Goal: Task Accomplishment & Management: Use online tool/utility

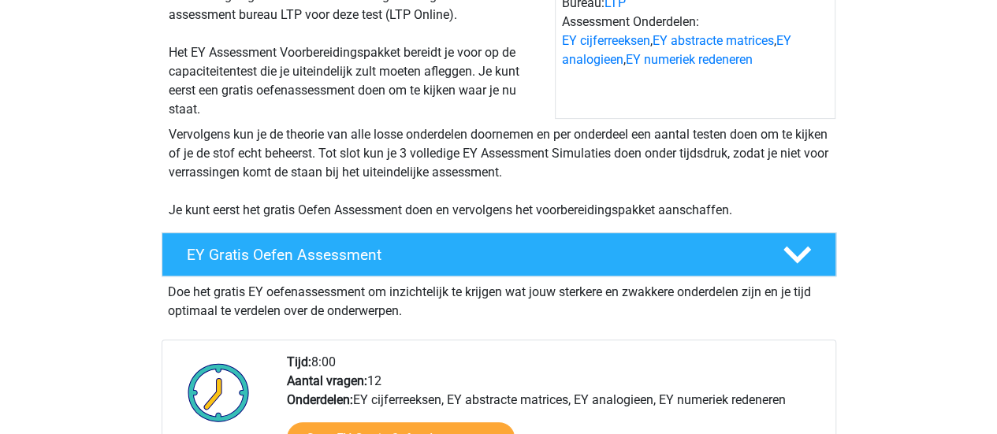
scroll to position [260, 0]
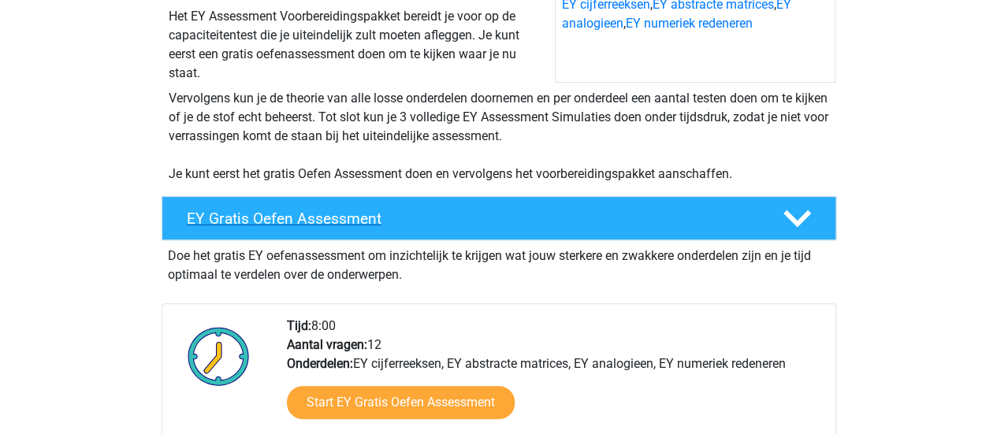
click at [442, 219] on h4 "EY Gratis Oefen Assessment" at bounding box center [472, 219] width 571 height 18
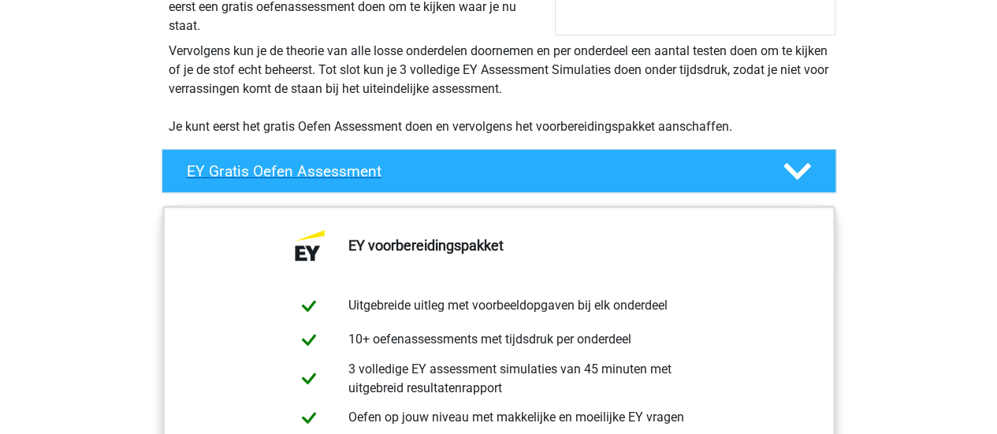
scroll to position [354, 0]
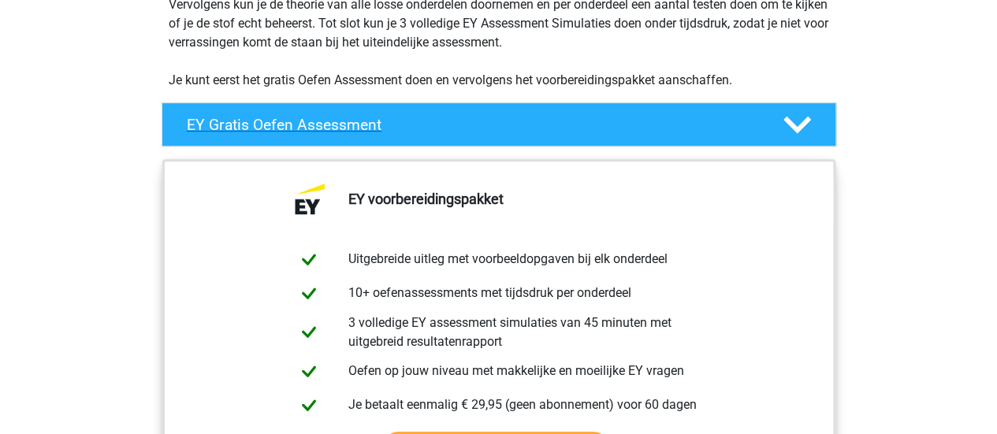
click at [796, 129] on polygon at bounding box center [798, 125] width 28 height 17
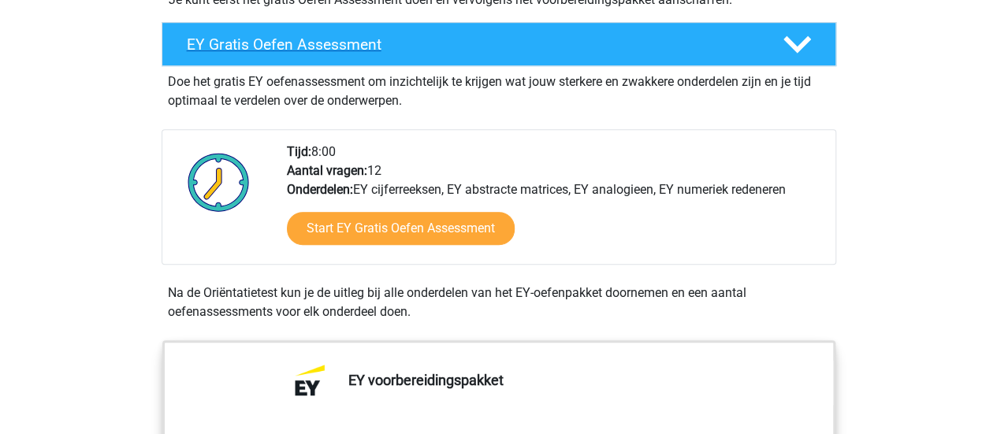
scroll to position [438, 0]
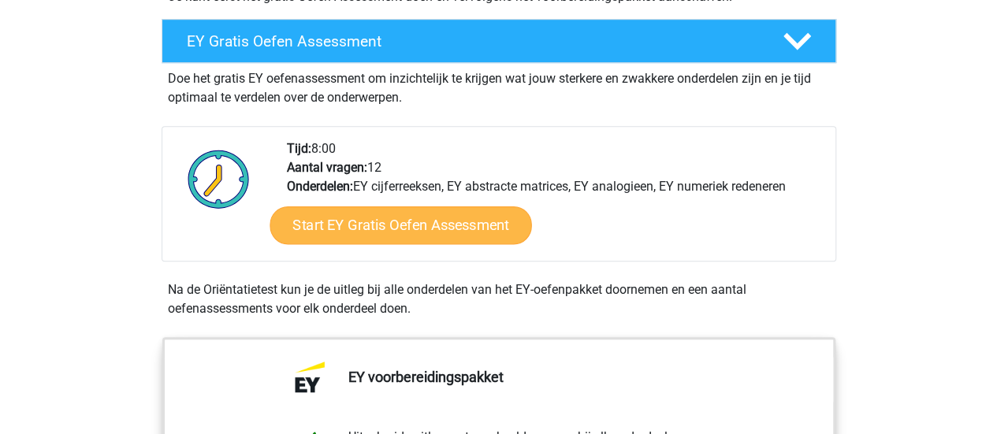
click at [459, 228] on link "Start EY Gratis Oefen Assessment" at bounding box center [401, 226] width 262 height 38
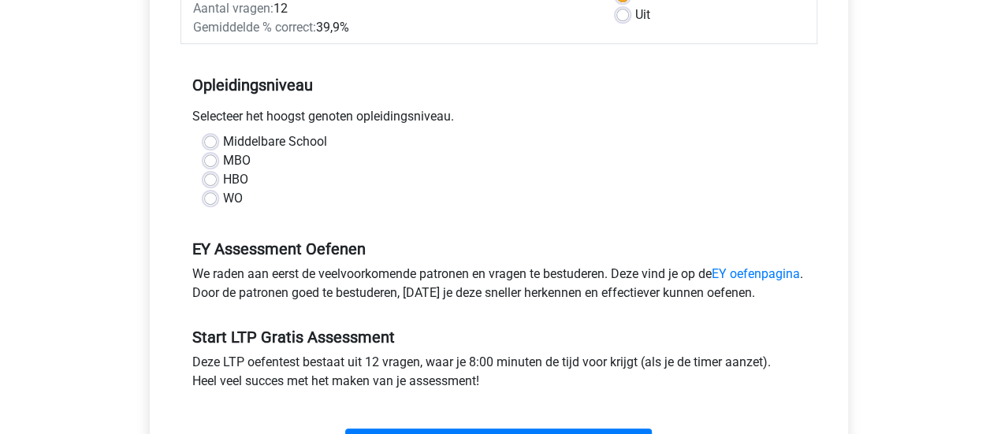
scroll to position [277, 0]
click at [223, 203] on label "WO" at bounding box center [233, 197] width 20 height 19
click at [214, 203] on input "WO" at bounding box center [210, 196] width 13 height 16
radio input "true"
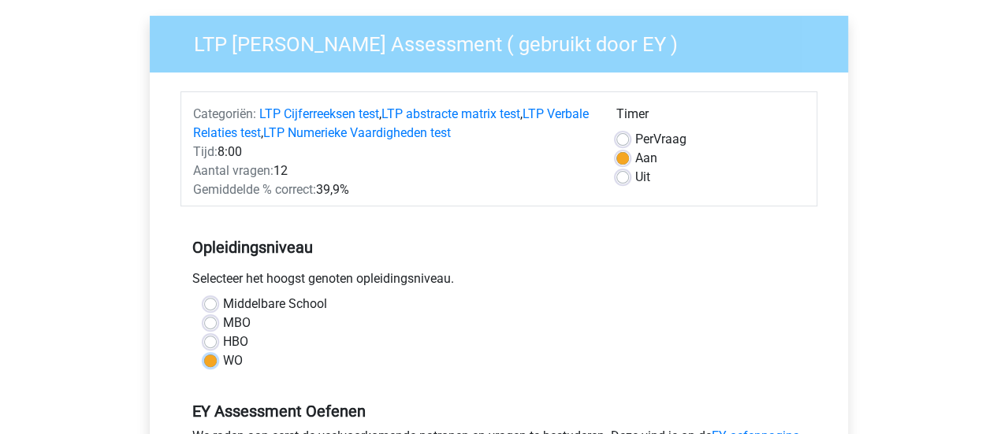
scroll to position [111, 0]
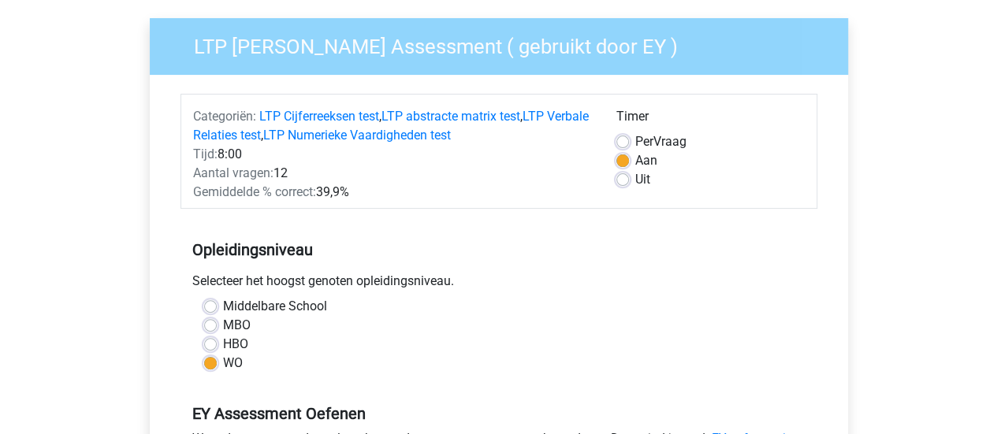
click at [636, 178] on label "Uit" at bounding box center [643, 179] width 15 height 19
click at [625, 178] on input "Uit" at bounding box center [623, 178] width 13 height 16
radio input "true"
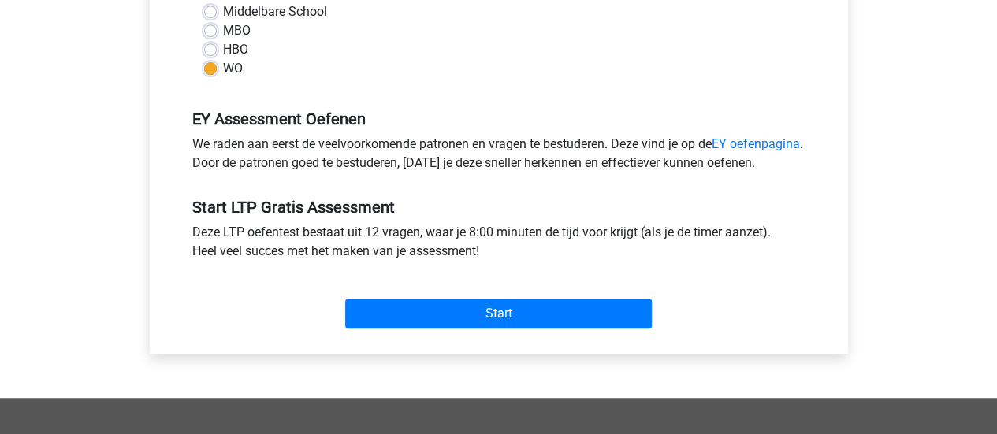
scroll to position [410, 0]
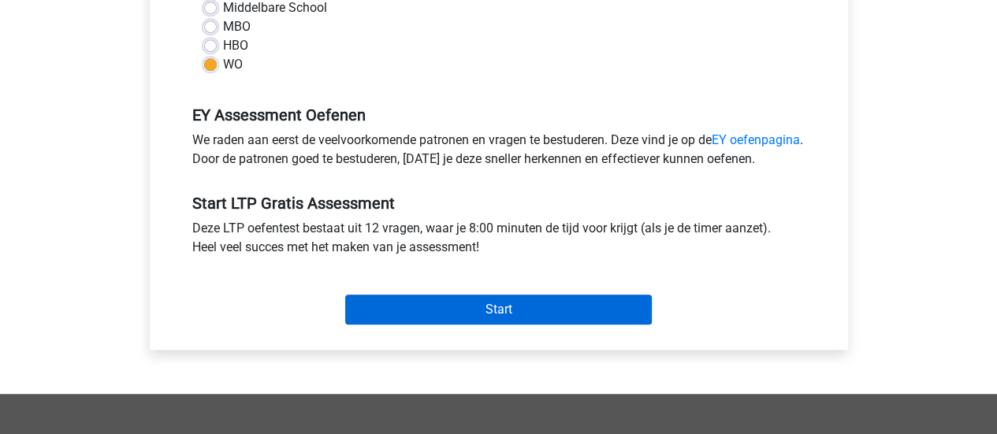
click at [547, 319] on input "Start" at bounding box center [498, 310] width 307 height 30
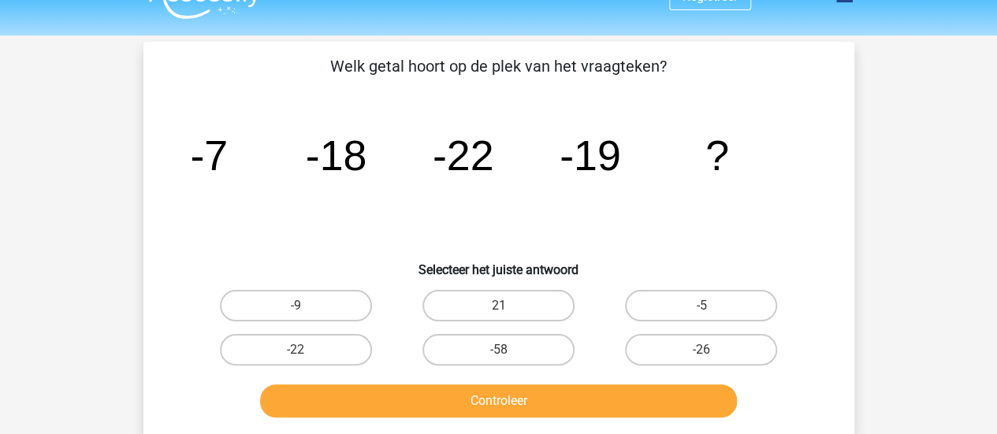
scroll to position [33, 0]
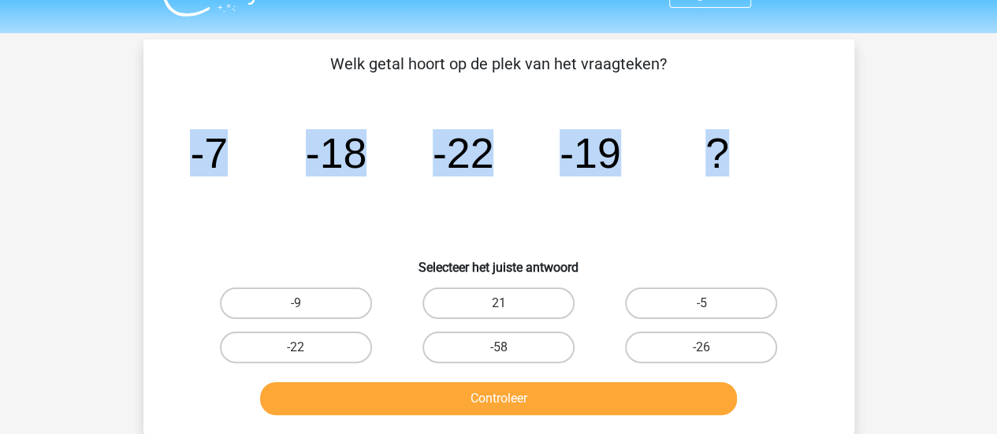
drag, startPoint x: 729, startPoint y: 155, endPoint x: 147, endPoint y: 152, distance: 581.9
click at [147, 152] on div "Welk getal hoort op de plek van het vraagteken? image/svg+xml -7 -18 -22 -19 ? …" at bounding box center [499, 236] width 711 height 395
copy g "-7 -18 -22 -19 ?"
click at [301, 301] on label "-9" at bounding box center [296, 304] width 152 height 32
click at [301, 304] on input "-9" at bounding box center [301, 309] width 10 height 10
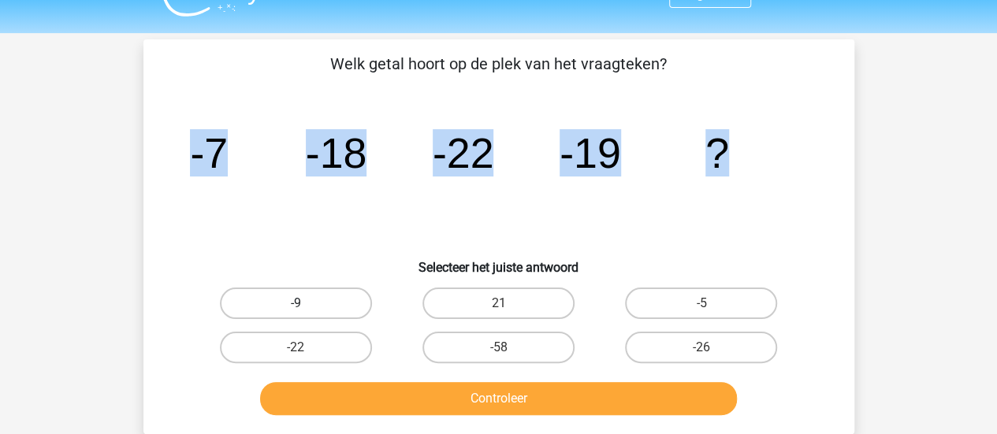
radio input "true"
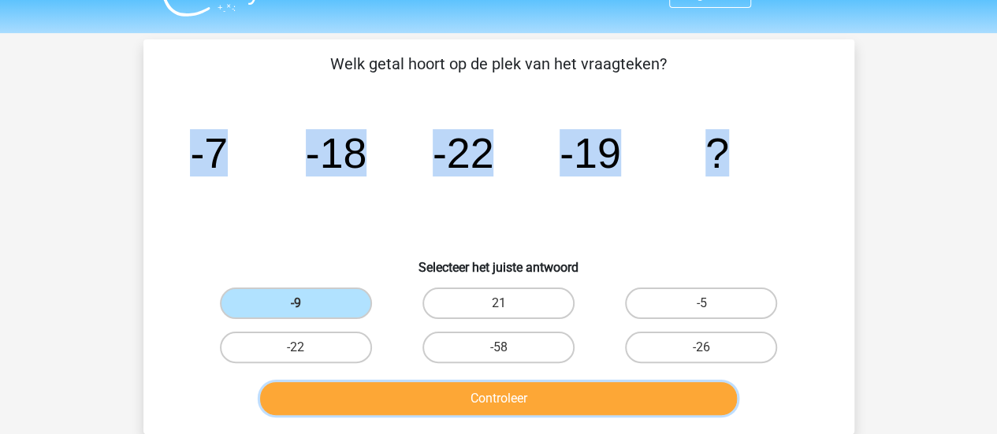
click at [468, 395] on button "Controleer" at bounding box center [498, 398] width 477 height 33
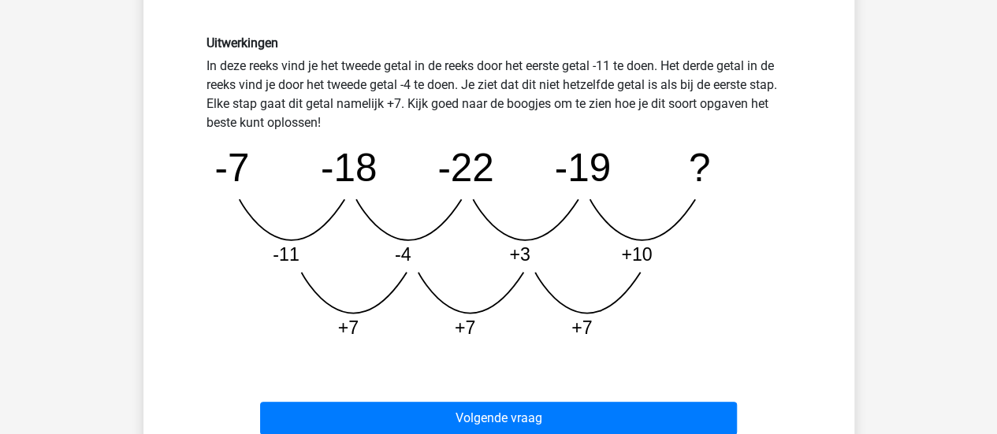
scroll to position [407, 0]
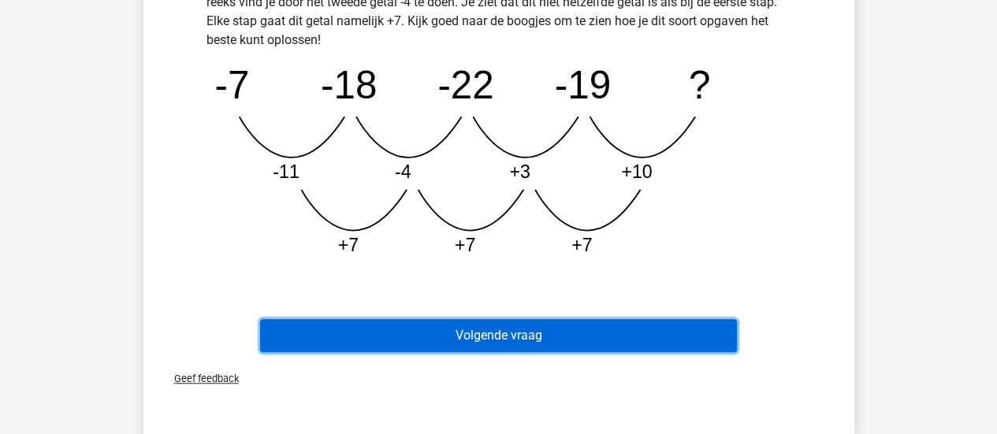
click at [689, 337] on button "Volgende vraag" at bounding box center [498, 335] width 477 height 33
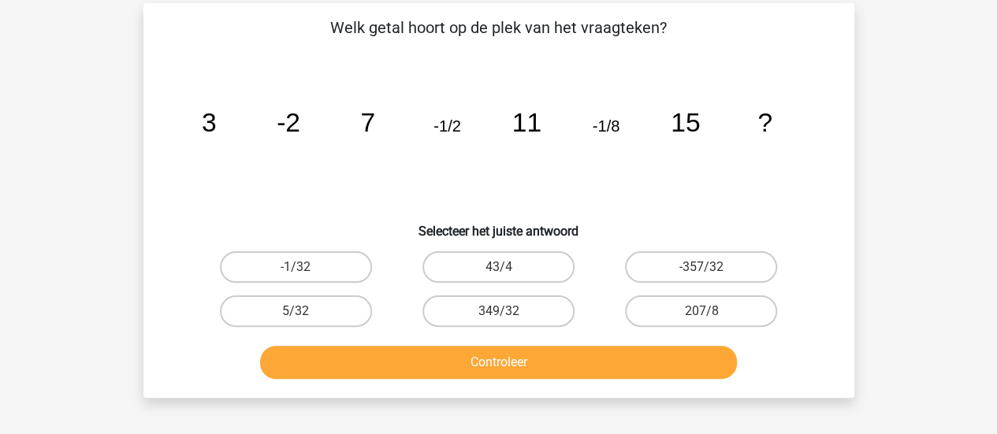
scroll to position [70, 0]
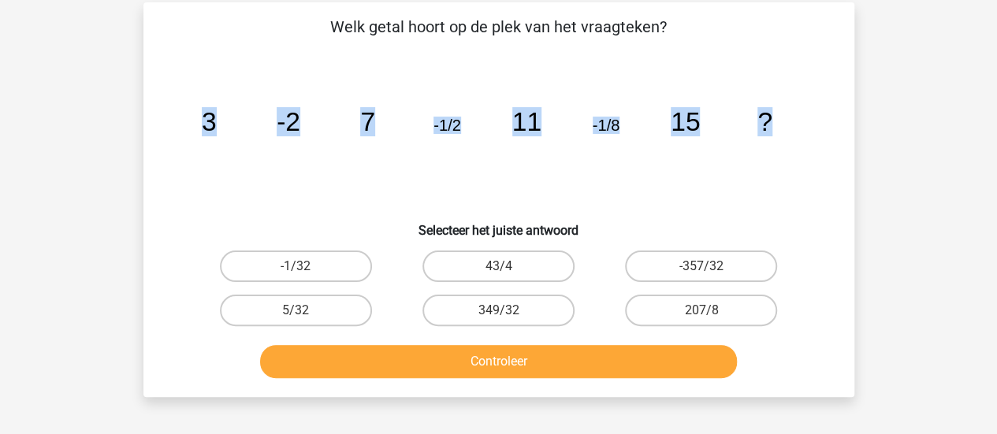
drag, startPoint x: 777, startPoint y: 121, endPoint x: 183, endPoint y: 126, distance: 594.5
click at [183, 126] on icon "image/svg+xml 3 -2 7 -1/2 11 -1/8 15 ?" at bounding box center [499, 130] width 636 height 159
copy g "3 -2 7 -1/2 11 -1/8 15 ?"
click at [314, 259] on label "-1/32" at bounding box center [296, 267] width 152 height 32
click at [306, 267] on input "-1/32" at bounding box center [301, 272] width 10 height 10
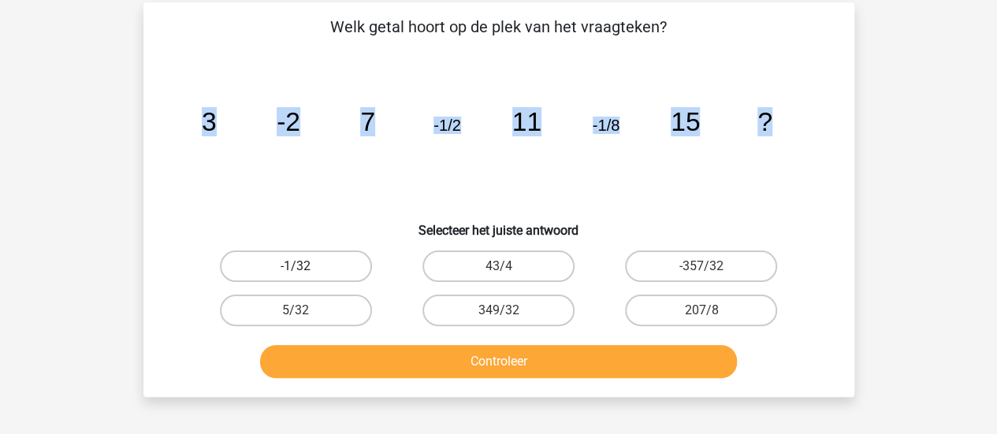
radio input "true"
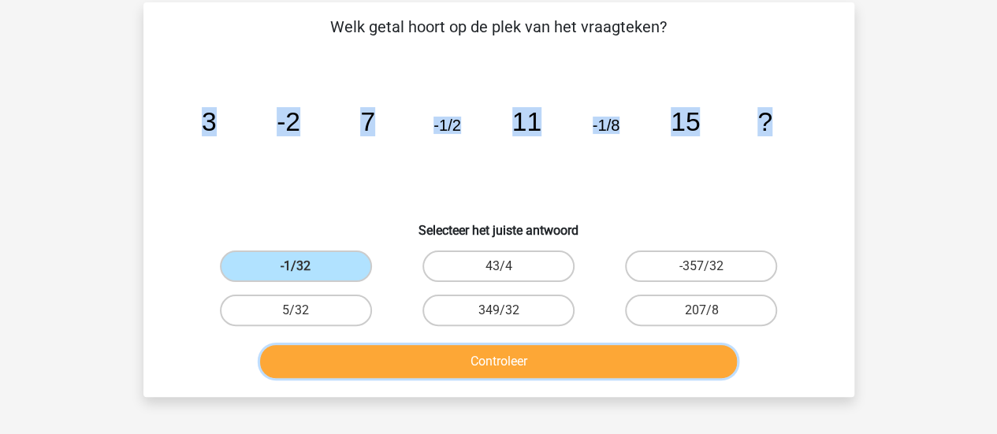
click at [404, 356] on button "Controleer" at bounding box center [498, 361] width 477 height 33
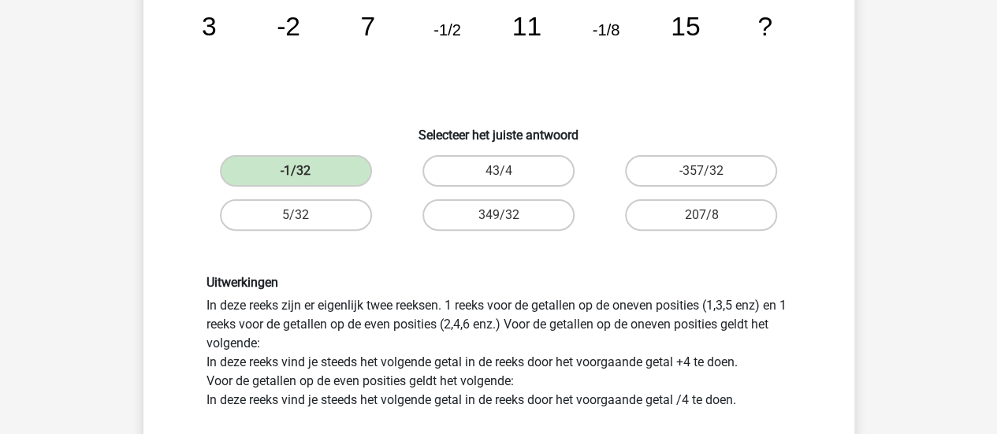
scroll to position [158, 0]
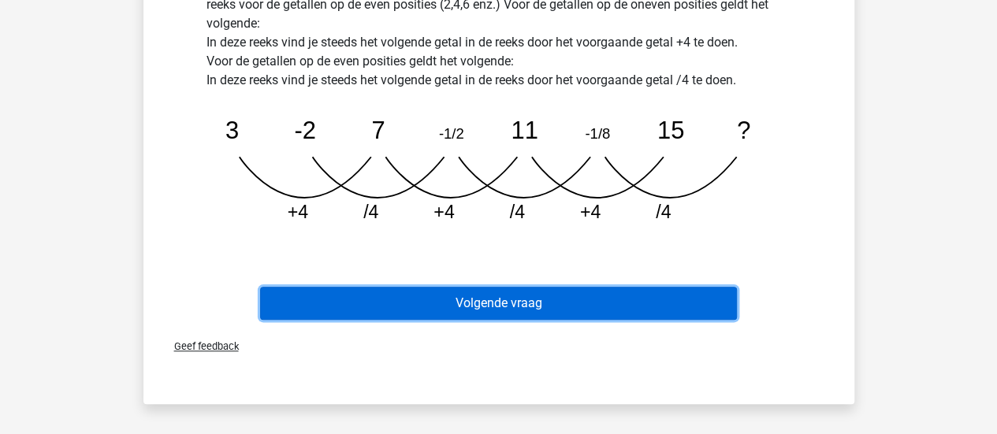
click at [587, 299] on button "Volgende vraag" at bounding box center [498, 303] width 477 height 33
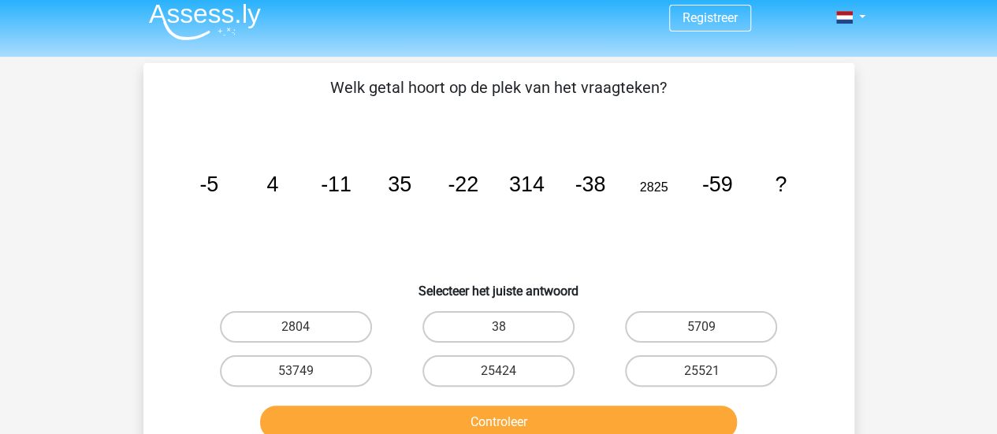
scroll to position [0, 0]
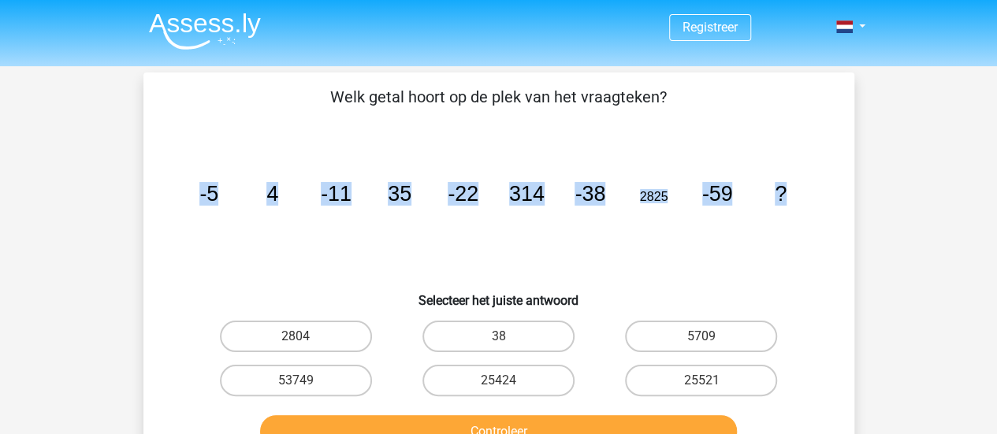
drag, startPoint x: 793, startPoint y: 193, endPoint x: 150, endPoint y: 225, distance: 644.2
click at [150, 225] on div "Welk getal hoort op de plek van het vraagteken? image/svg+xml -5 4 -11 35 -22 3…" at bounding box center [499, 270] width 699 height 370
copy g "-5 4 -11 35 -22 314 -38 2825 -59 ?"
click at [542, 386] on label "25424" at bounding box center [499, 381] width 152 height 32
click at [509, 386] on input "25424" at bounding box center [503, 386] width 10 height 10
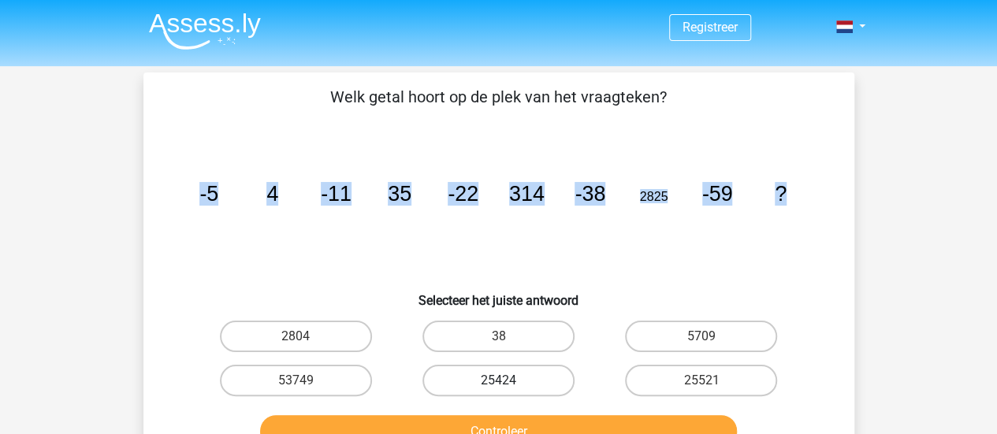
radio input "true"
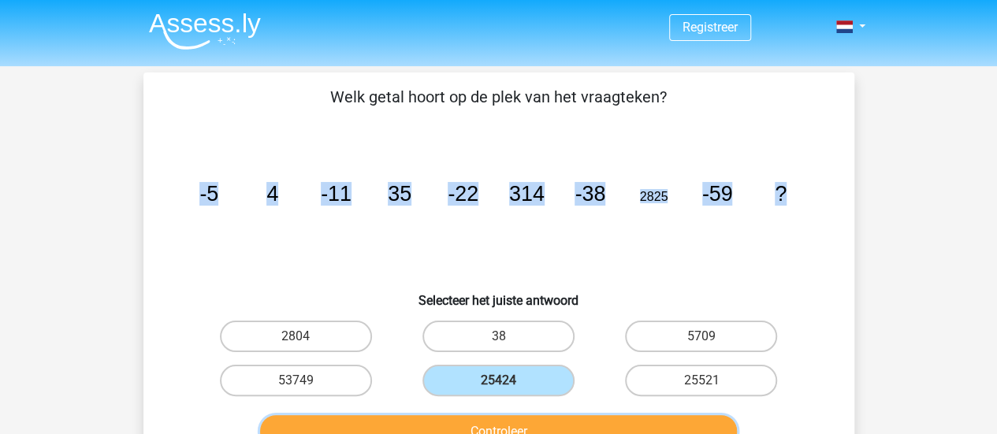
click at [539, 423] on button "Controleer" at bounding box center [498, 432] width 477 height 33
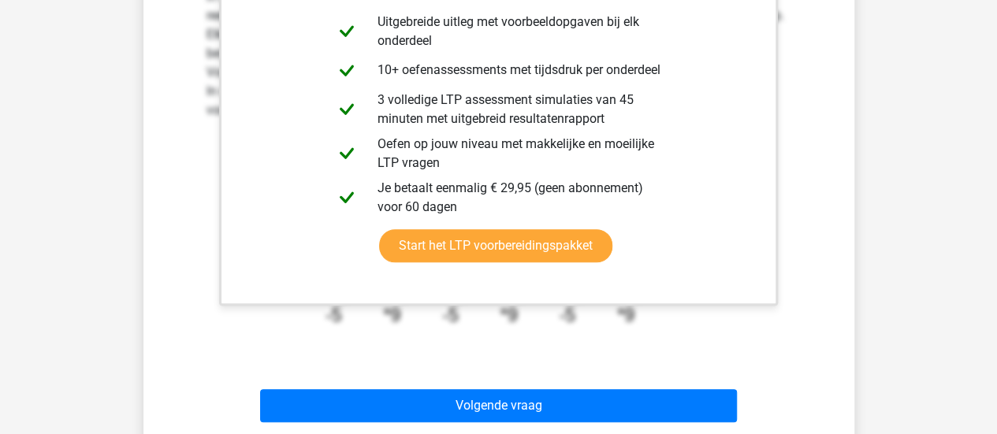
scroll to position [551, 0]
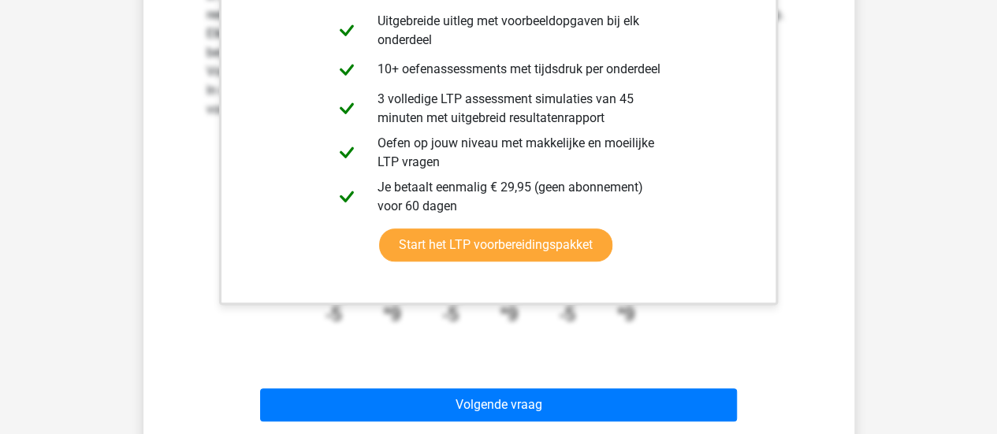
click at [817, 139] on div "Uitwerkingen In deze reeks zijn er eigenlijk twee reeksen. 1 reeks voor de geta…" at bounding box center [499, 123] width 661 height 505
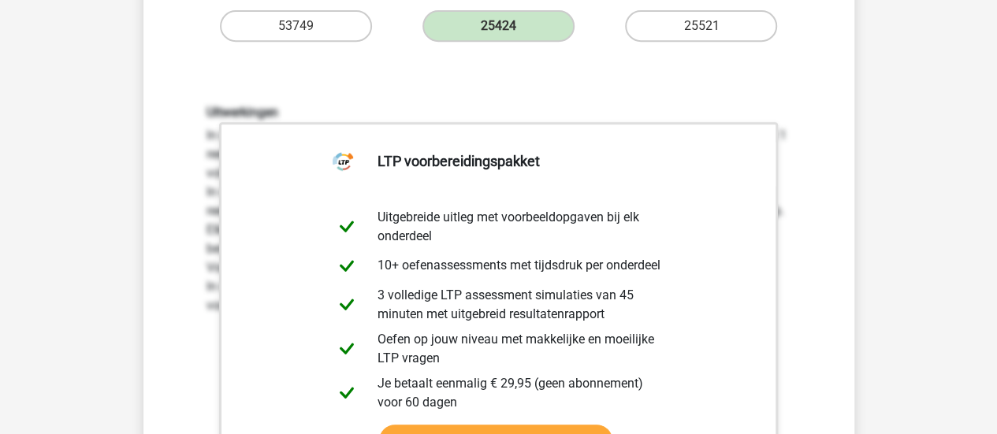
scroll to position [353, 0]
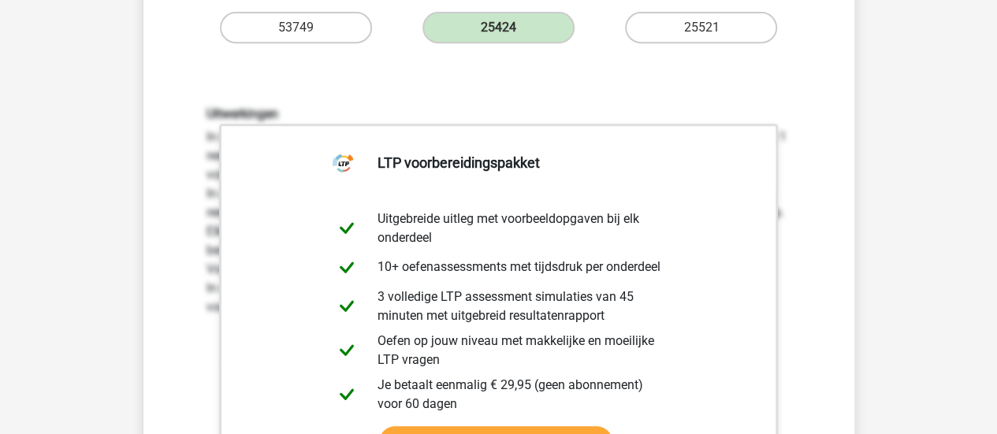
click at [828, 96] on div "Uitwerkingen In deze reeks zijn er eigenlijk twee reeksen. 1 reeks voor de geta…" at bounding box center [499, 321] width 661 height 505
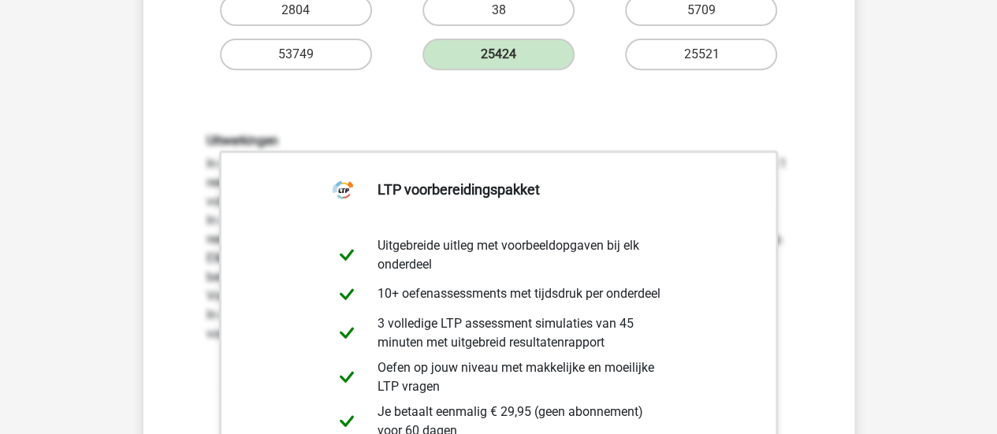
scroll to position [361, 0]
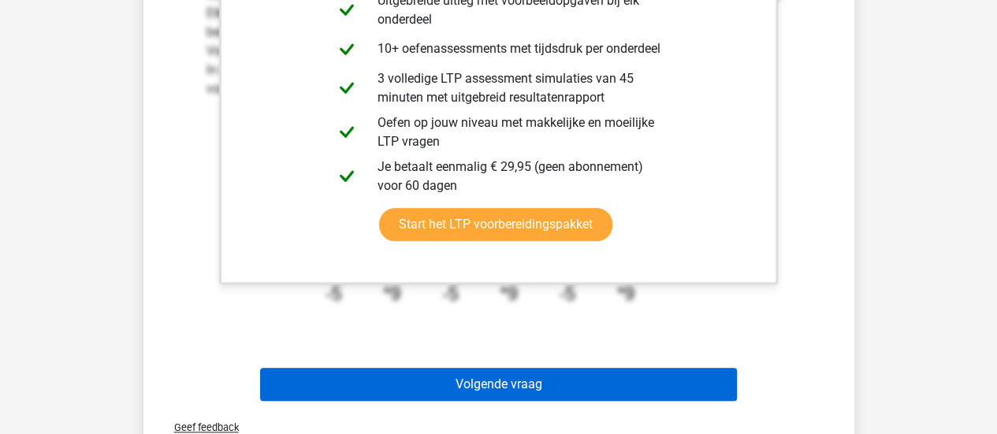
click at [591, 382] on button "Volgende vraag" at bounding box center [498, 384] width 477 height 33
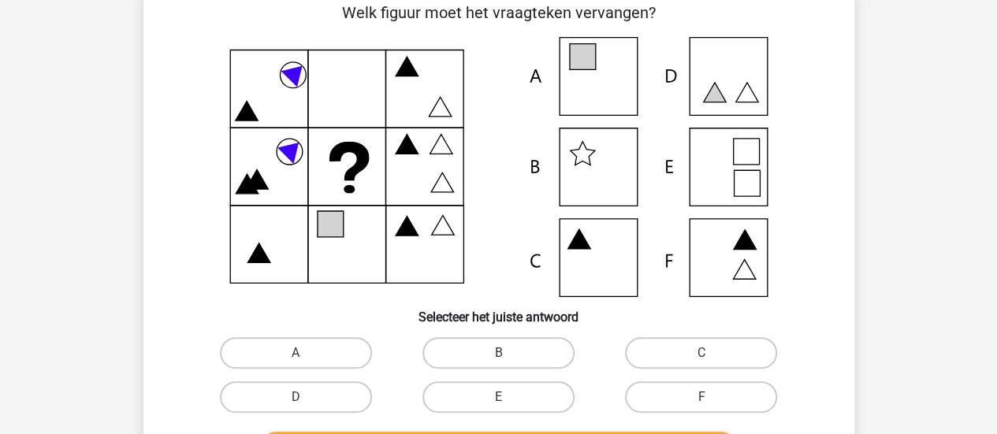
scroll to position [91, 0]
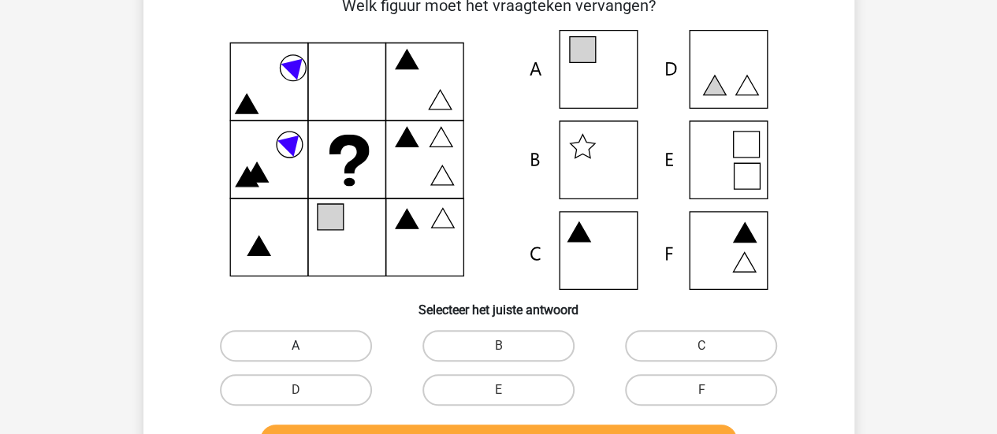
click at [334, 335] on label "A" at bounding box center [296, 346] width 152 height 32
click at [306, 346] on input "A" at bounding box center [301, 351] width 10 height 10
radio input "true"
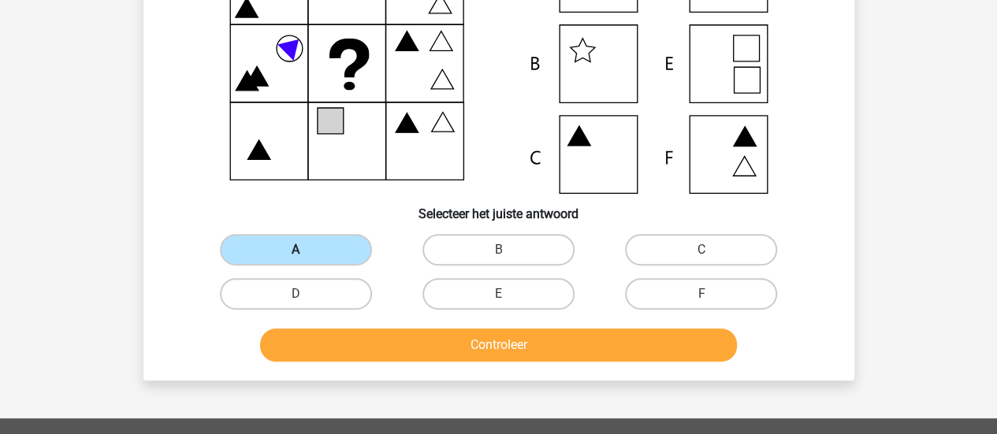
scroll to position [189, 0]
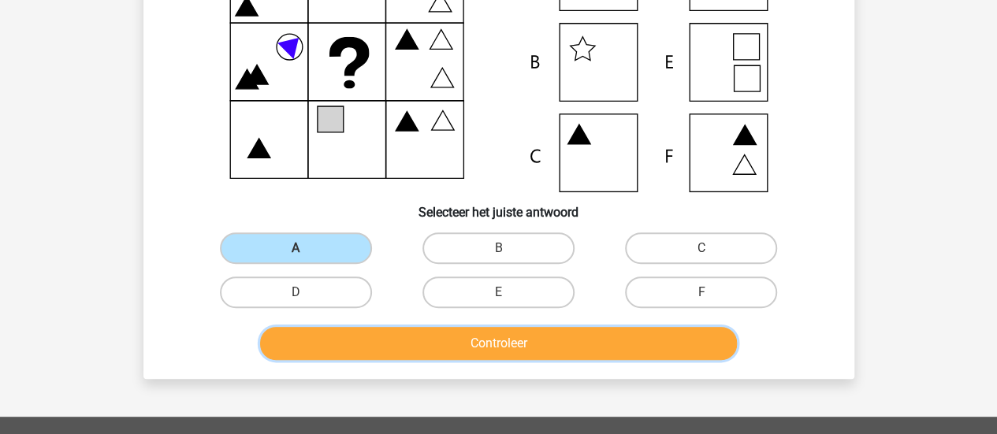
click at [583, 356] on button "Controleer" at bounding box center [498, 343] width 477 height 33
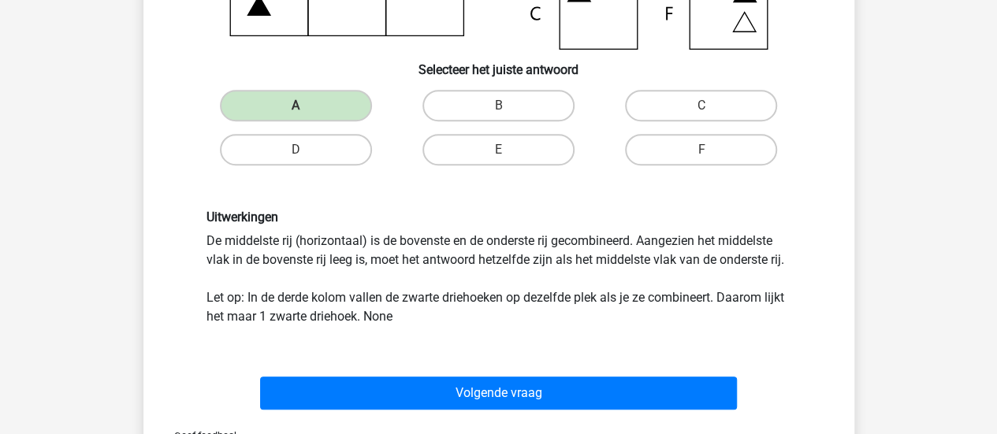
scroll to position [387, 0]
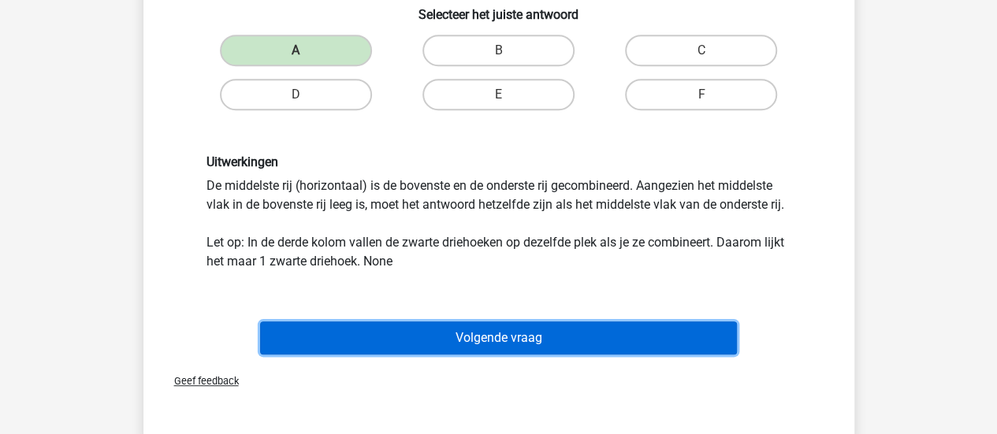
click at [543, 345] on button "Volgende vraag" at bounding box center [498, 338] width 477 height 33
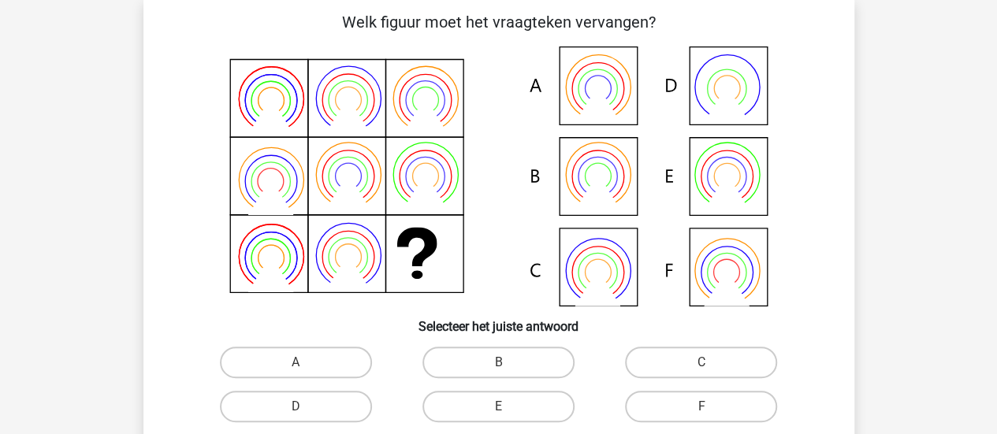
scroll to position [73, 0]
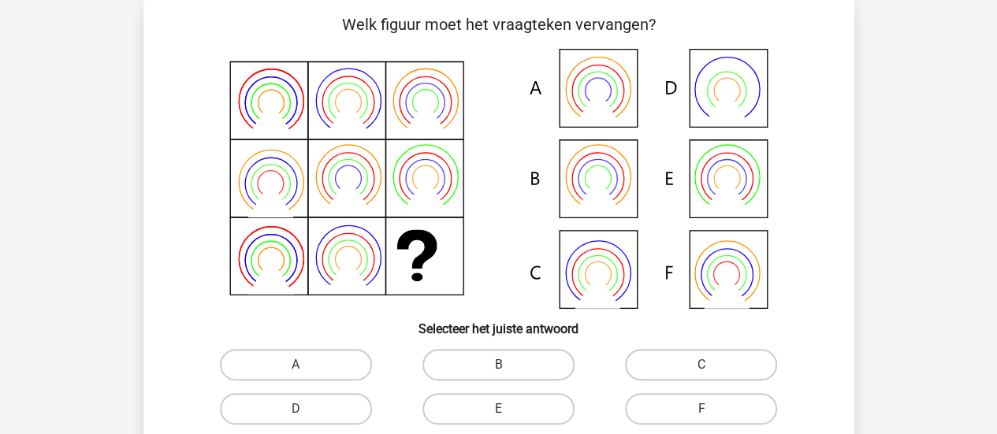
click at [508, 370] on input "B" at bounding box center [503, 370] width 10 height 10
radio input "true"
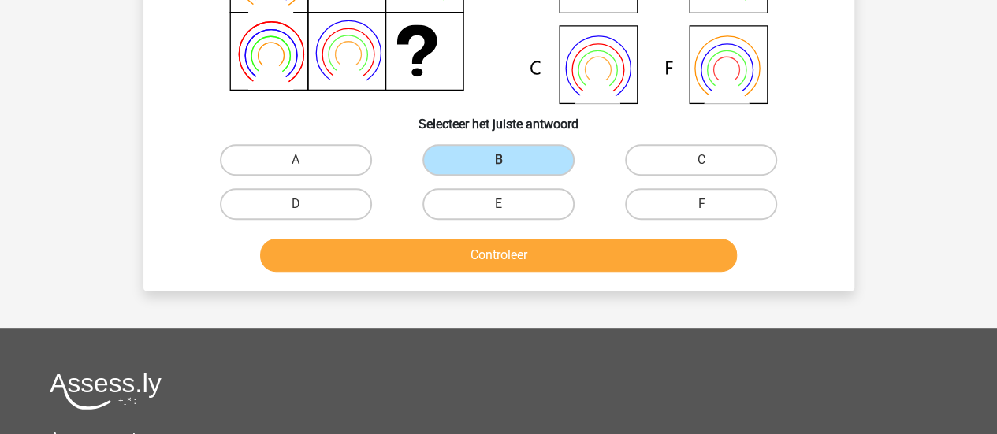
scroll to position [283, 0]
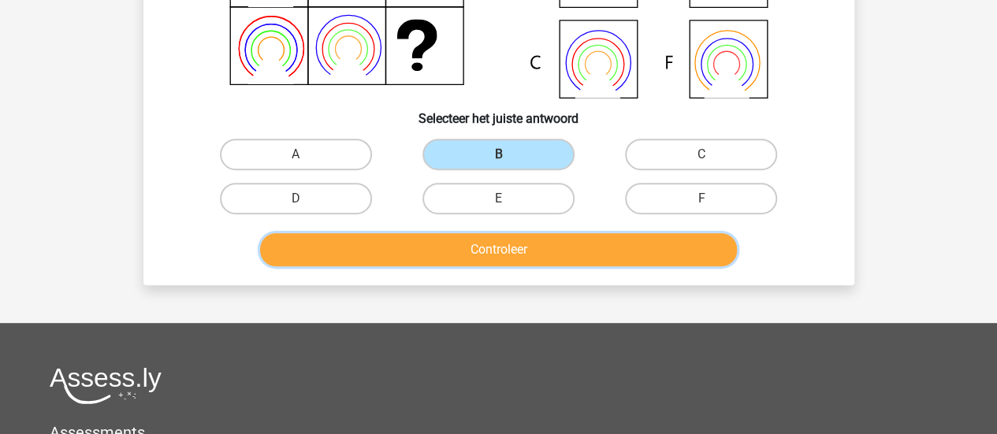
click at [646, 255] on button "Controleer" at bounding box center [498, 249] width 477 height 33
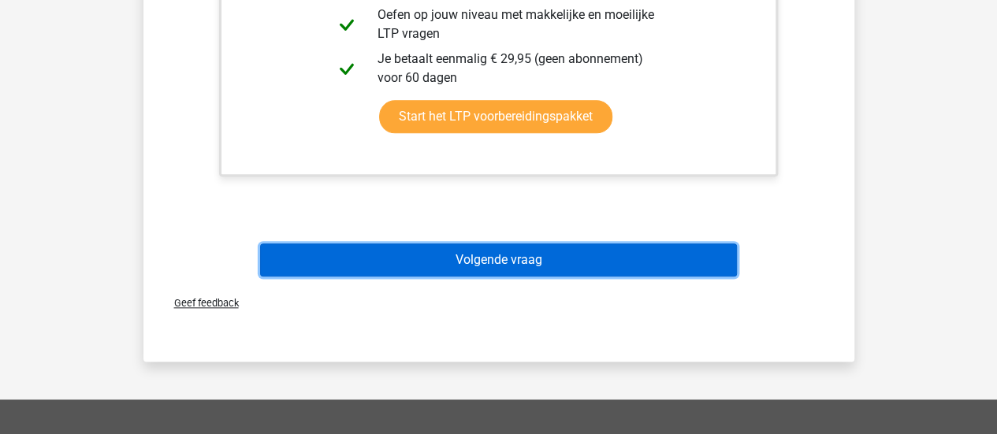
click at [618, 262] on button "Volgende vraag" at bounding box center [498, 260] width 477 height 33
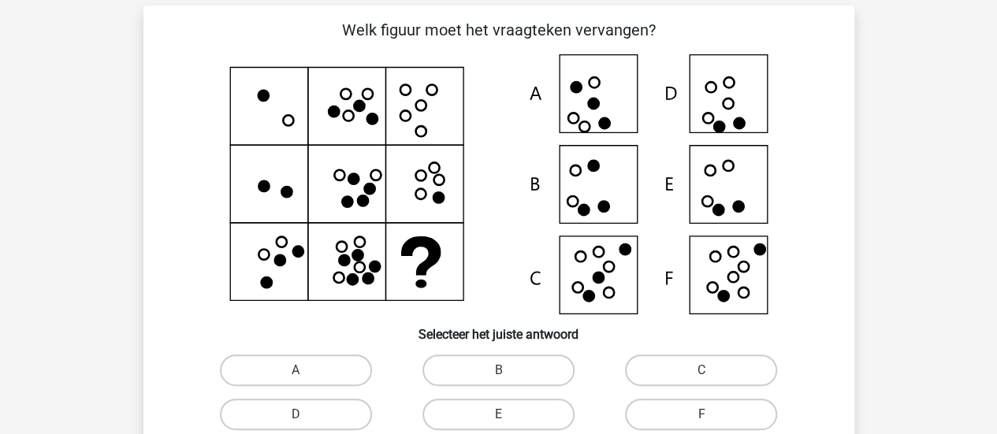
scroll to position [73, 0]
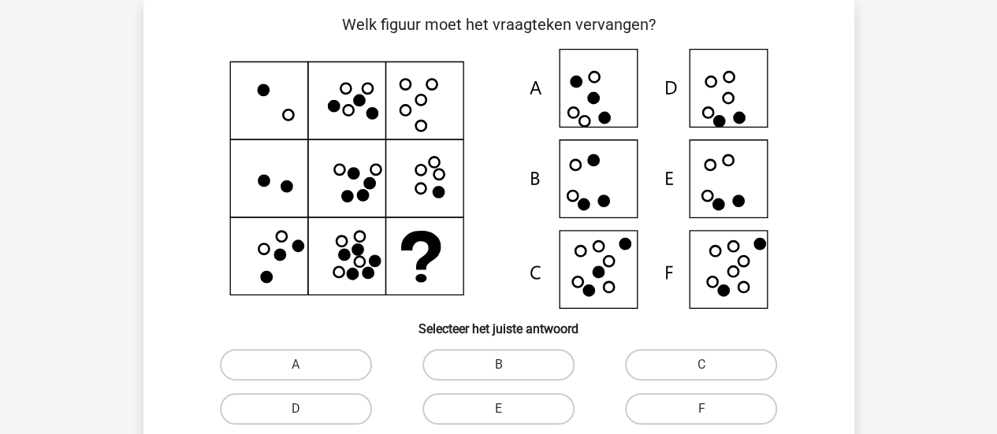
click at [598, 293] on icon at bounding box center [499, 179] width 636 height 260
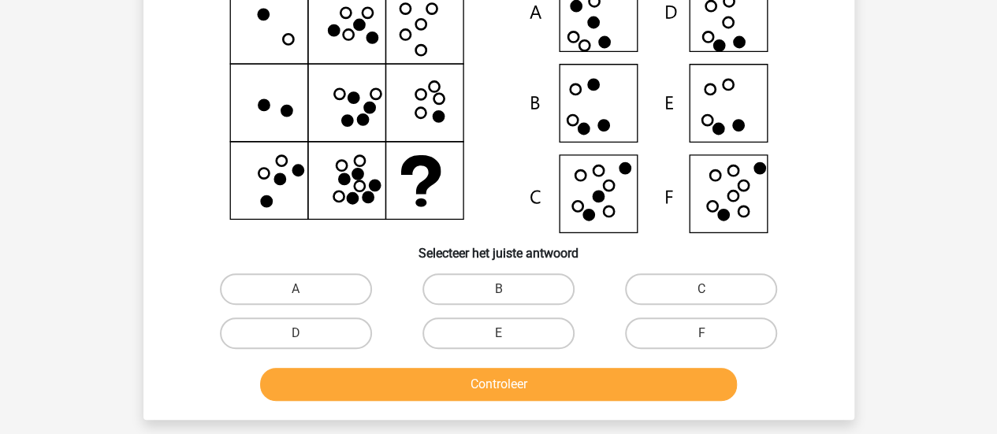
scroll to position [151, 0]
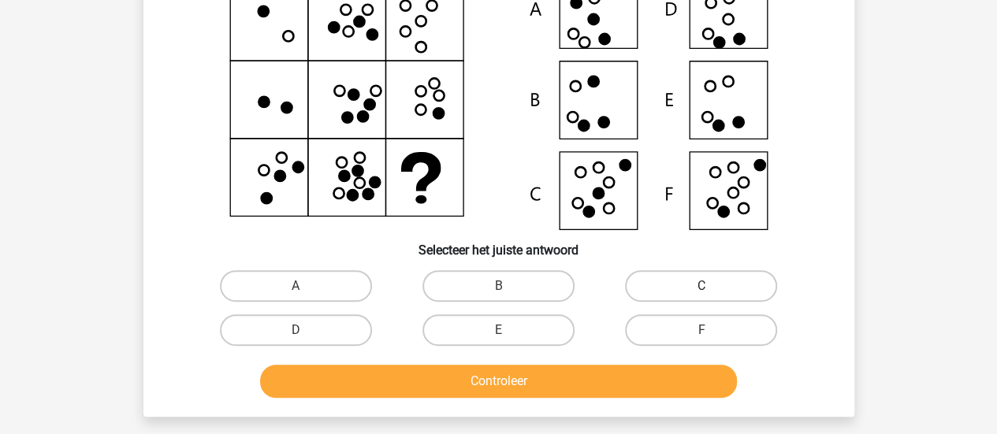
click at [702, 281] on label "C" at bounding box center [701, 286] width 152 height 32
click at [702, 286] on input "C" at bounding box center [707, 291] width 10 height 10
radio input "true"
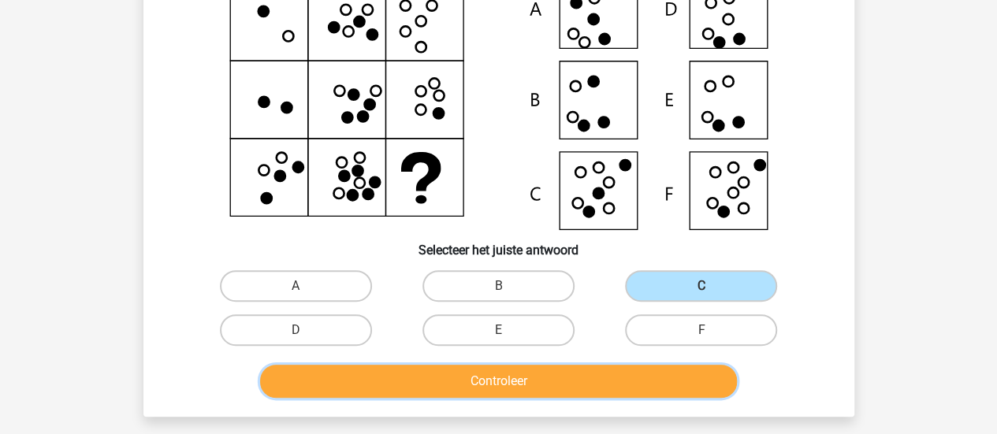
click at [619, 387] on button "Controleer" at bounding box center [498, 381] width 477 height 33
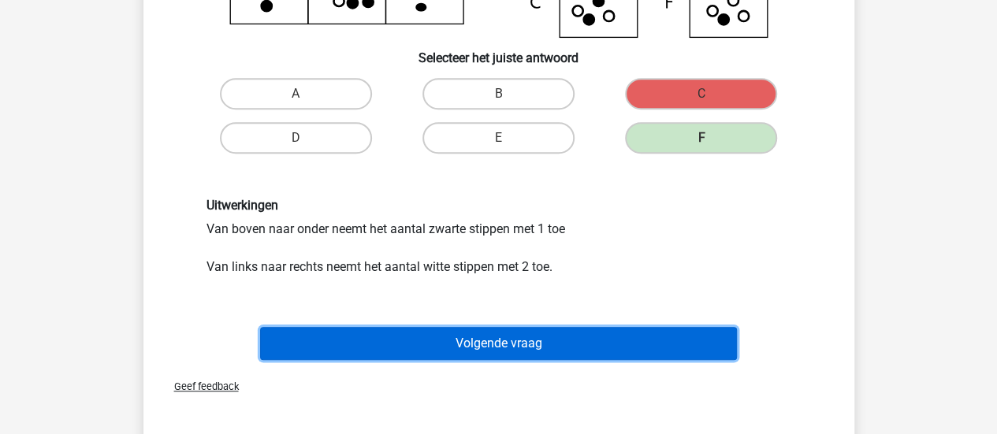
click at [661, 346] on button "Volgende vraag" at bounding box center [498, 343] width 477 height 33
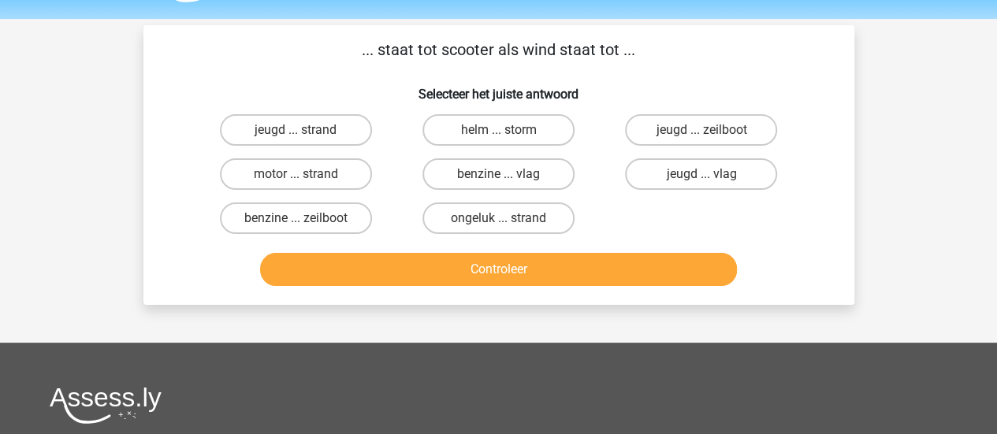
scroll to position [0, 0]
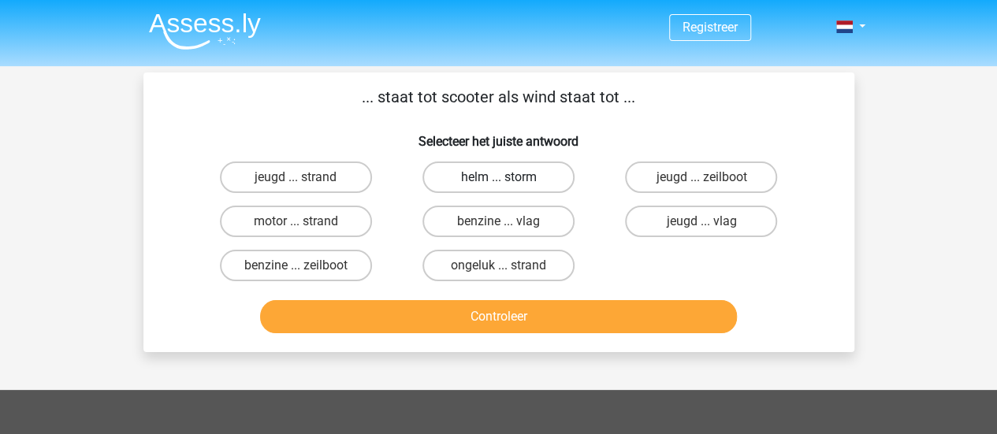
click at [538, 170] on label "helm ... storm" at bounding box center [499, 178] width 152 height 32
click at [509, 177] on input "helm ... storm" at bounding box center [503, 182] width 10 height 10
radio input "true"
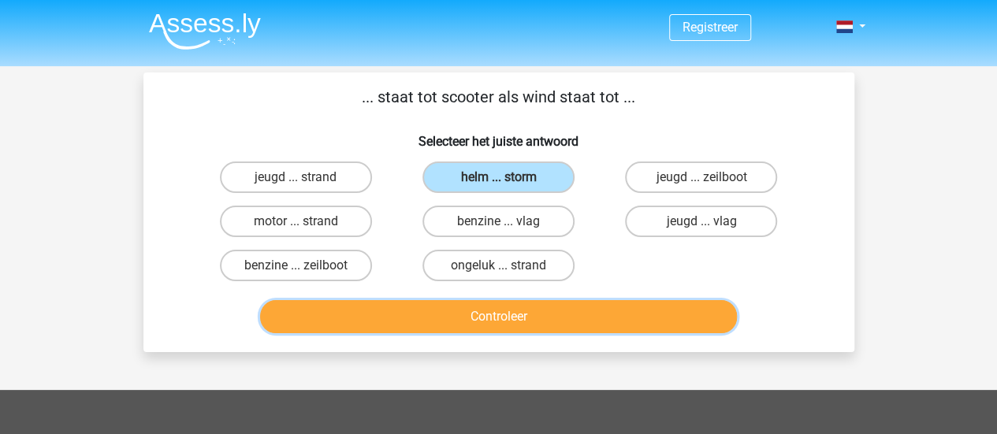
click at [509, 309] on button "Controleer" at bounding box center [498, 316] width 477 height 33
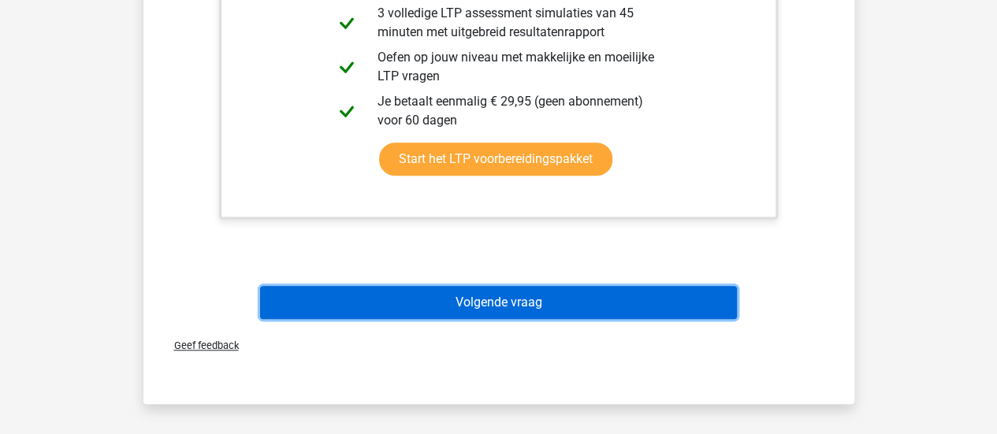
click at [699, 308] on button "Volgende vraag" at bounding box center [498, 302] width 477 height 33
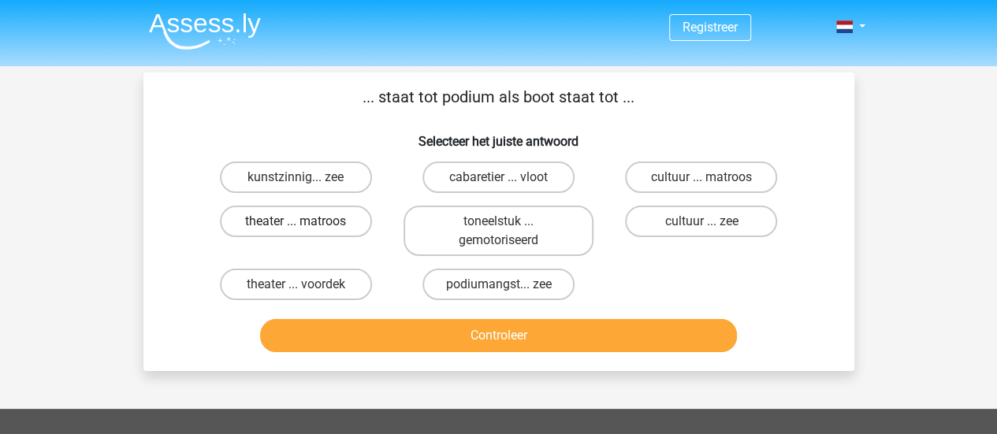
click at [336, 227] on label "theater ... matroos" at bounding box center [296, 222] width 152 height 32
click at [306, 227] on input "theater ... matroos" at bounding box center [301, 227] width 10 height 10
radio input "true"
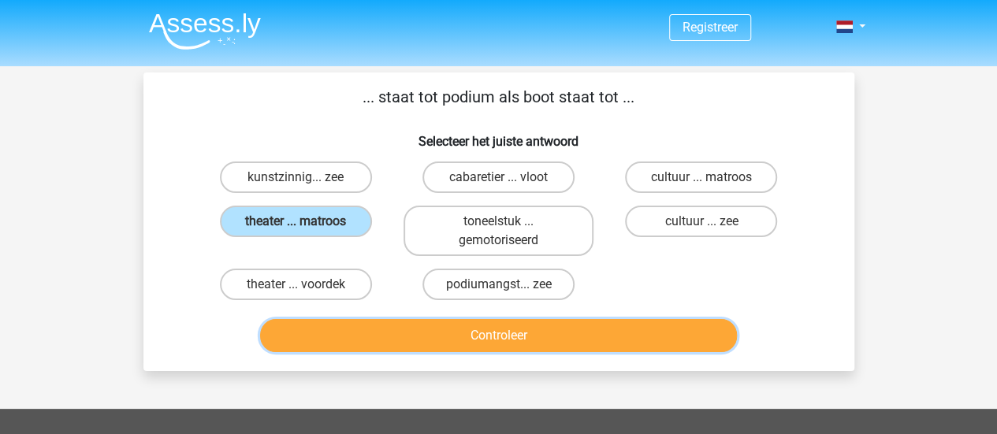
click at [446, 331] on button "Controleer" at bounding box center [498, 335] width 477 height 33
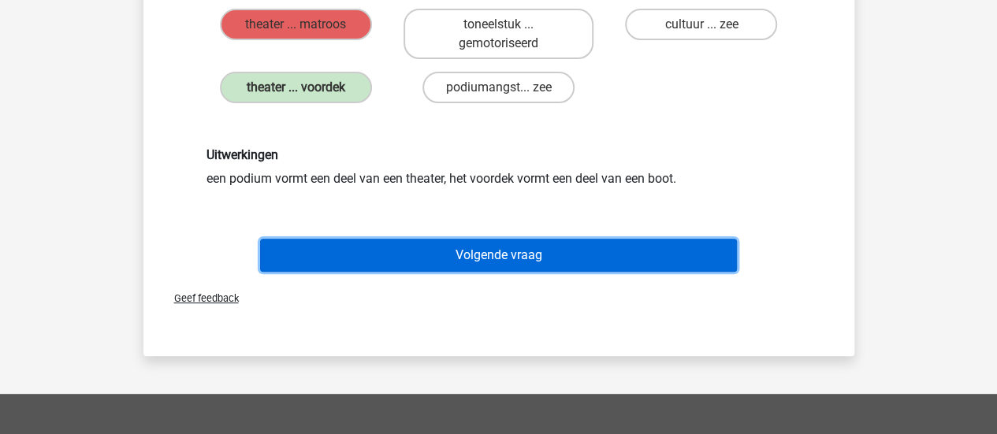
click at [618, 255] on button "Volgende vraag" at bounding box center [498, 255] width 477 height 33
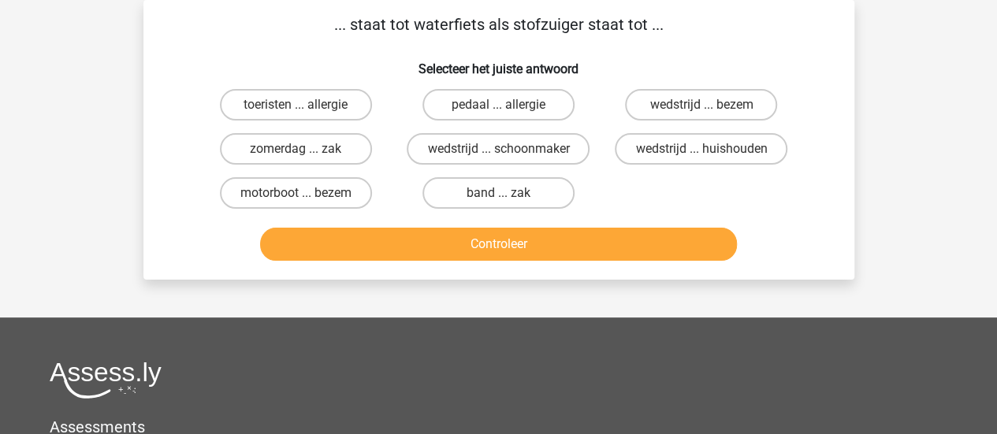
scroll to position [73, 0]
click at [534, 139] on label "wedstrijd ... schoonmaker" at bounding box center [498, 149] width 183 height 32
click at [509, 149] on input "wedstrijd ... schoonmaker" at bounding box center [503, 154] width 10 height 10
radio input "true"
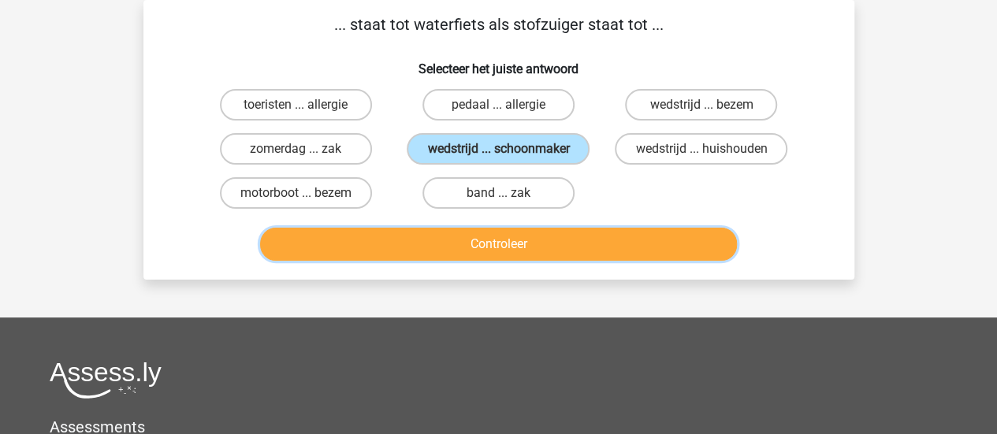
click at [494, 241] on button "Controleer" at bounding box center [498, 244] width 477 height 33
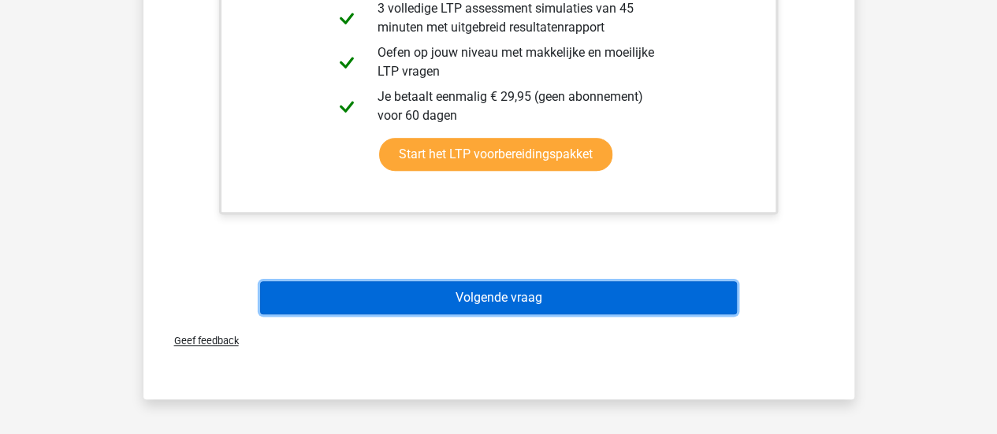
click at [643, 292] on button "Volgende vraag" at bounding box center [498, 297] width 477 height 33
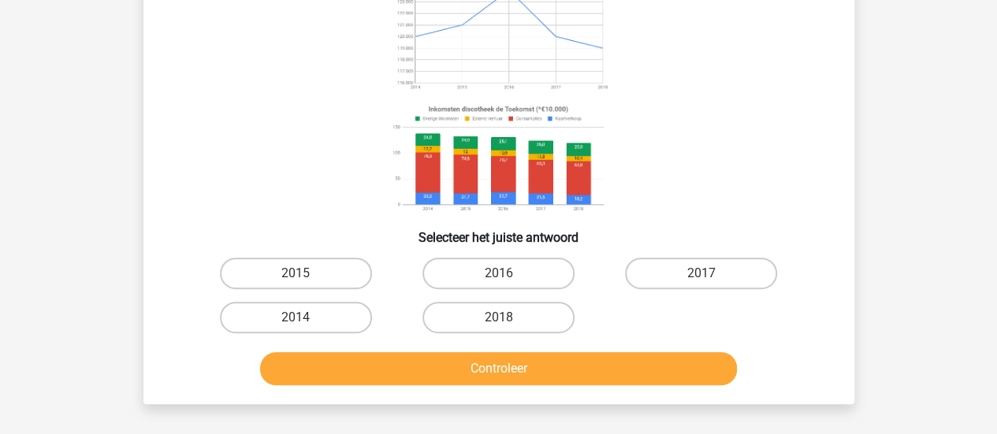
scroll to position [189, 0]
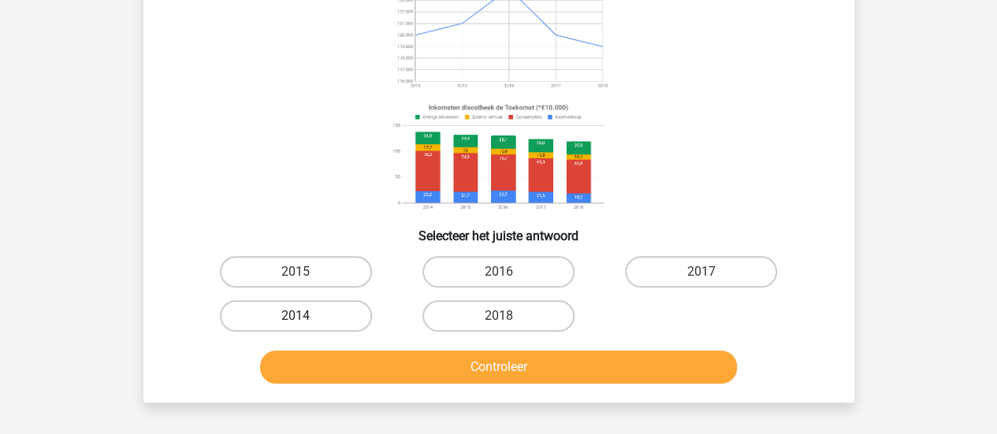
click at [330, 319] on label "2014" at bounding box center [296, 316] width 152 height 32
click at [306, 319] on input "2014" at bounding box center [301, 321] width 10 height 10
radio input "true"
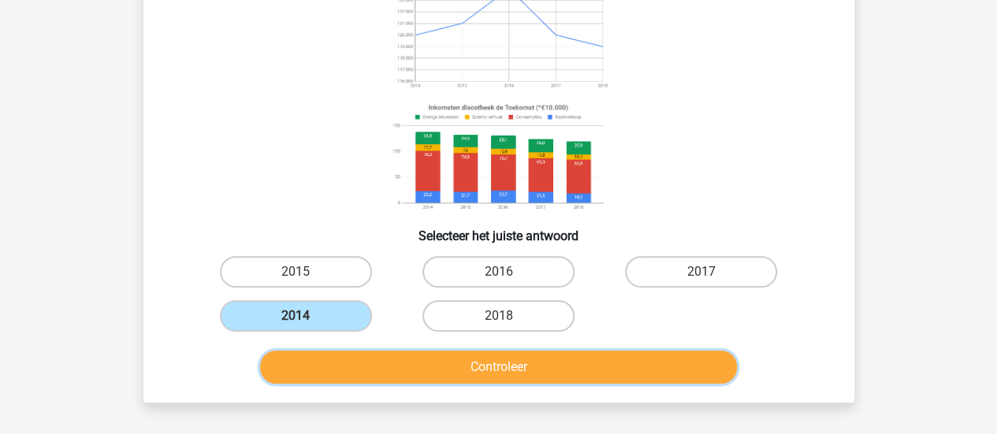
click at [363, 369] on button "Controleer" at bounding box center [498, 367] width 477 height 33
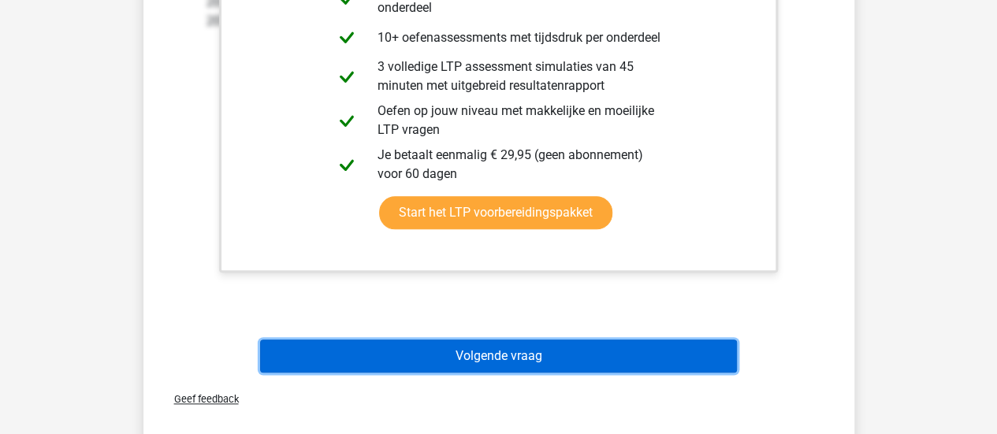
click at [645, 356] on button "Volgende vraag" at bounding box center [498, 356] width 477 height 33
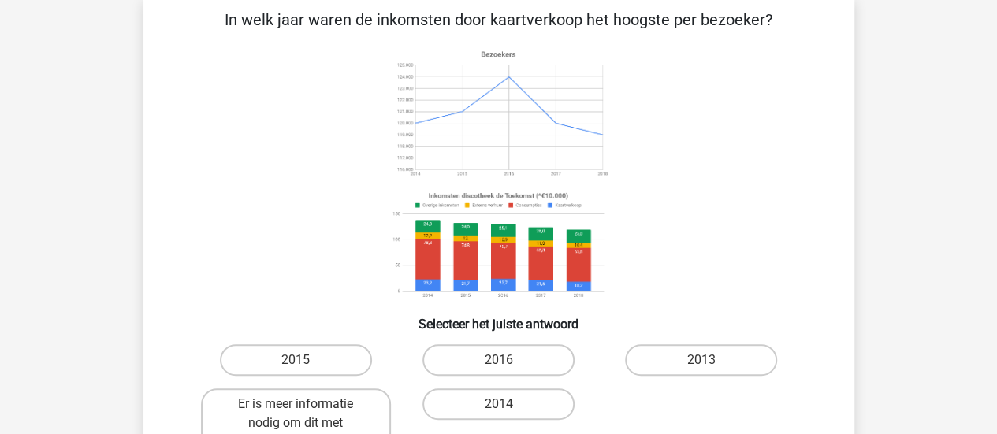
scroll to position [73, 0]
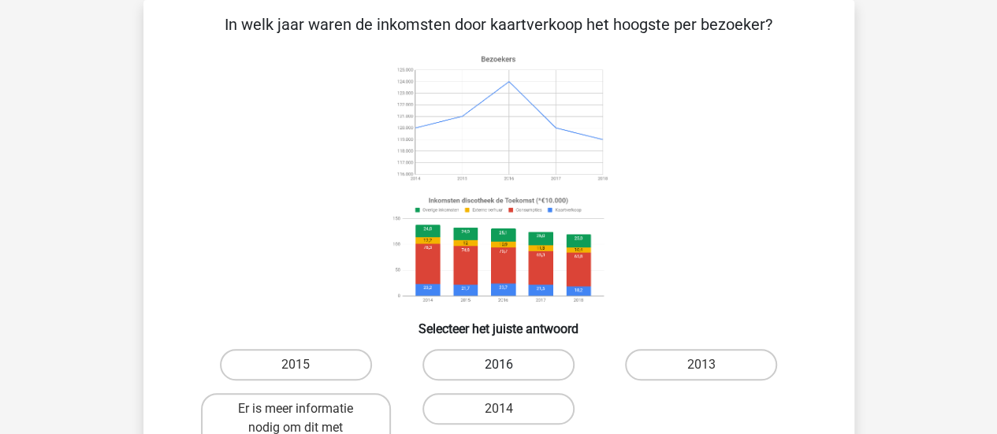
click at [529, 359] on label "2016" at bounding box center [499, 365] width 152 height 32
click at [509, 365] on input "2016" at bounding box center [503, 370] width 10 height 10
radio input "true"
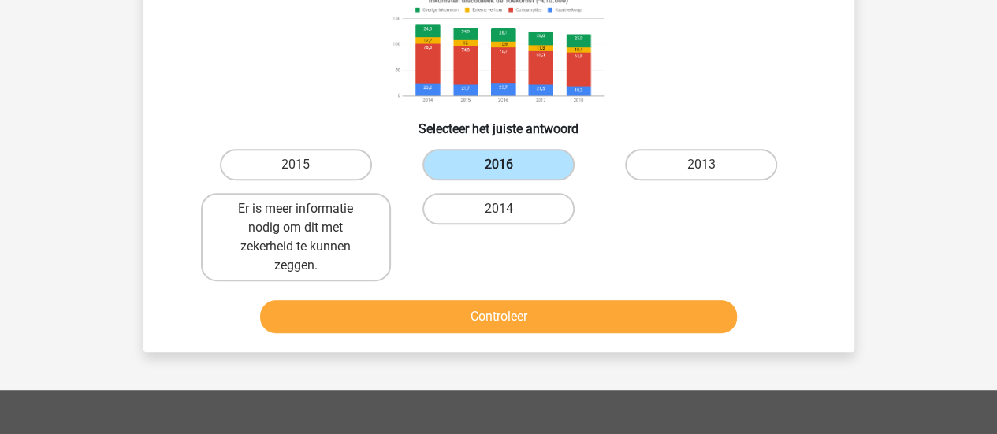
scroll to position [274, 0]
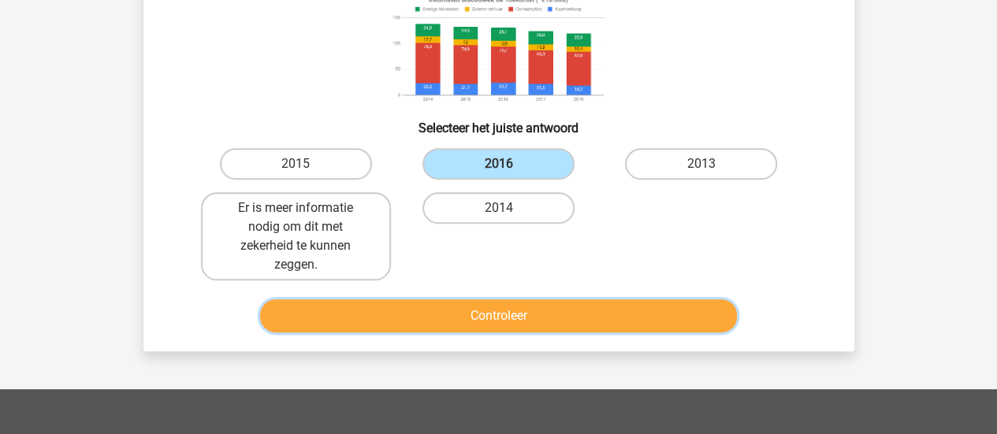
click at [659, 320] on button "Controleer" at bounding box center [498, 316] width 477 height 33
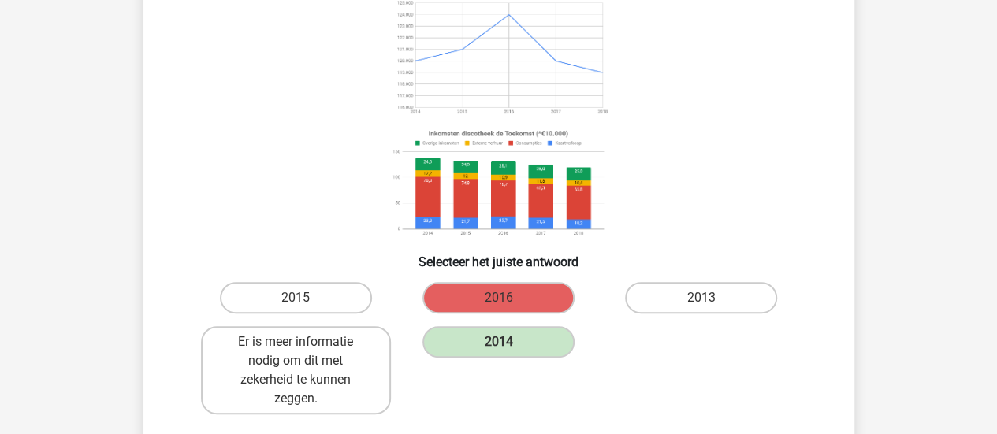
scroll to position [139, 0]
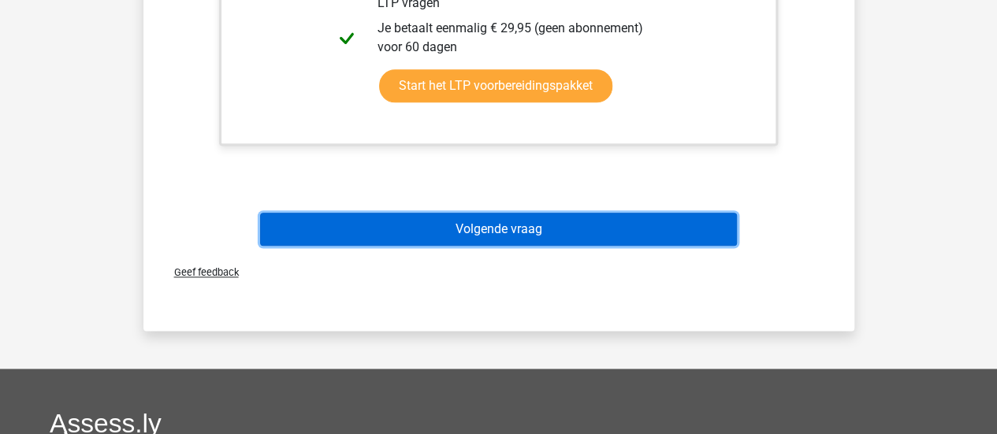
click at [676, 233] on button "Volgende vraag" at bounding box center [498, 229] width 477 height 33
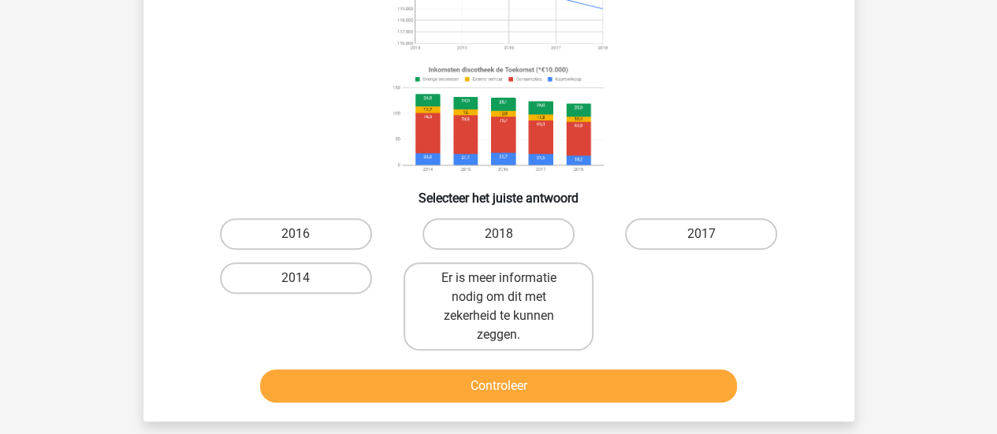
scroll to position [207, 0]
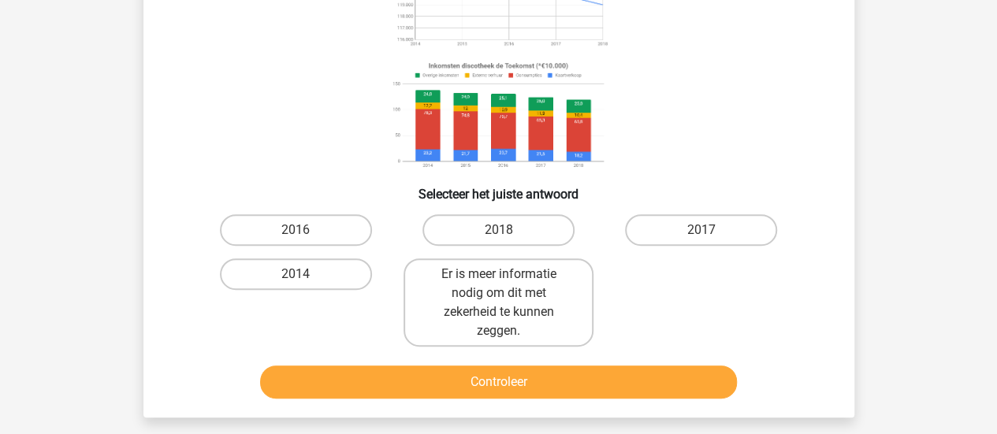
click at [200, 352] on div "2014" at bounding box center [296, 302] width 203 height 101
click at [241, 272] on label "2014" at bounding box center [296, 275] width 152 height 32
click at [296, 274] on input "2014" at bounding box center [301, 279] width 10 height 10
radio input "true"
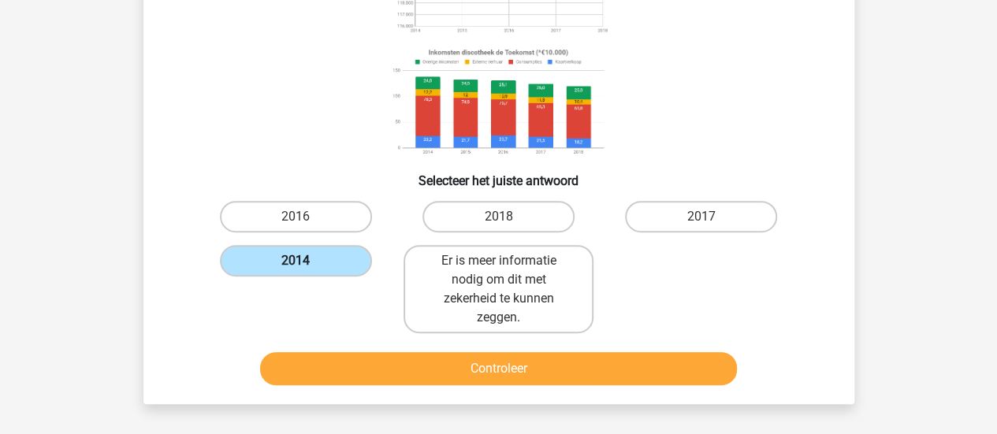
scroll to position [222, 0]
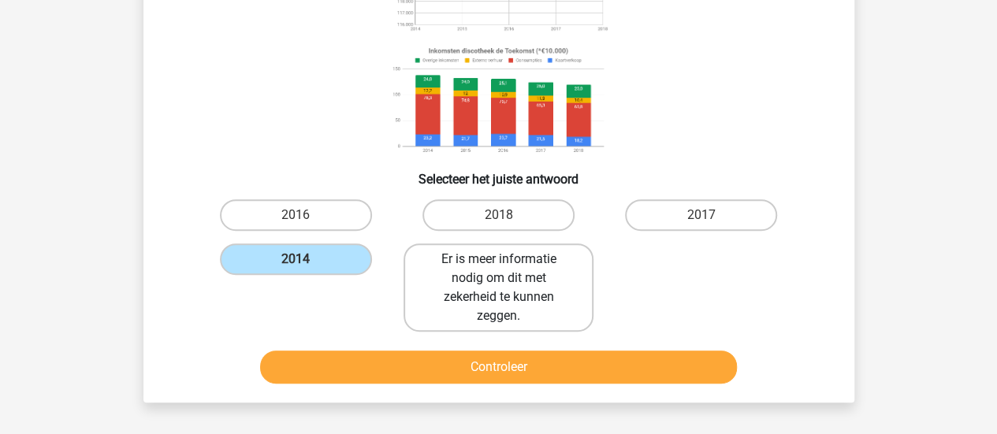
click at [453, 300] on label "Er is meer informatie nodig om dit met zekerheid te kunnen zeggen." at bounding box center [499, 288] width 190 height 88
click at [498, 270] on input "Er is meer informatie nodig om dit met zekerheid te kunnen zeggen." at bounding box center [503, 264] width 10 height 10
radio input "true"
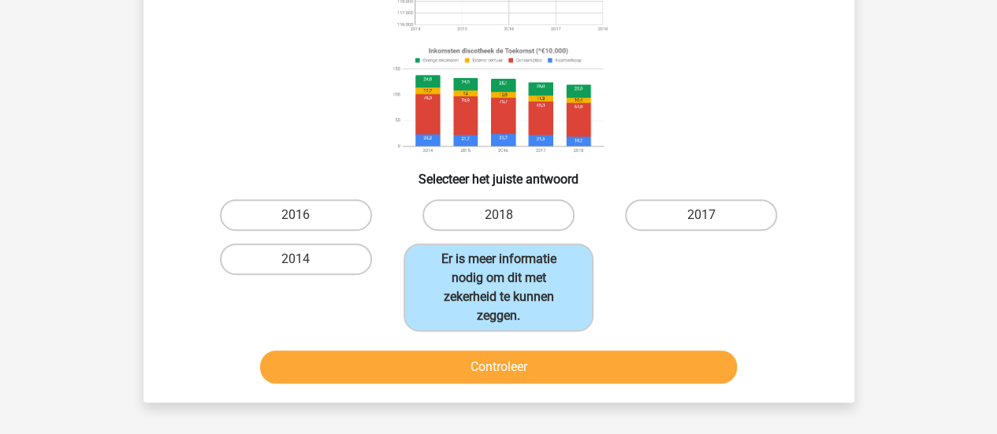
click at [442, 364] on button "Controleer" at bounding box center [498, 367] width 477 height 33
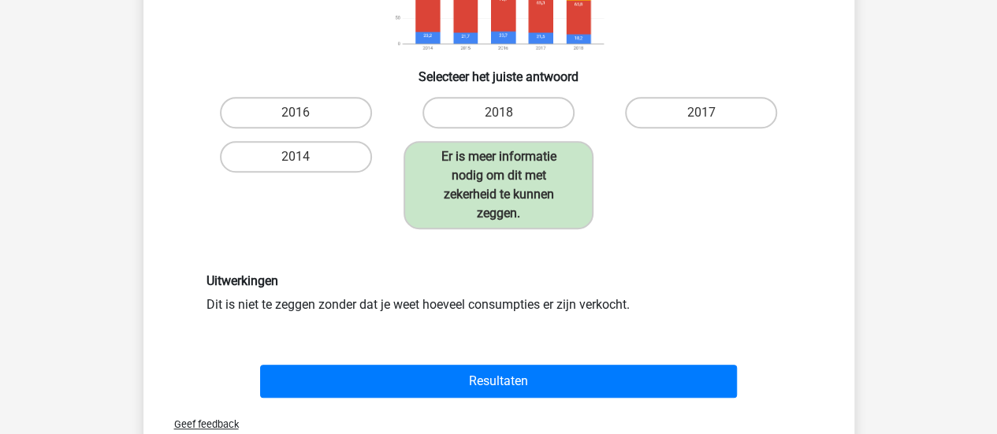
scroll to position [415, 0]
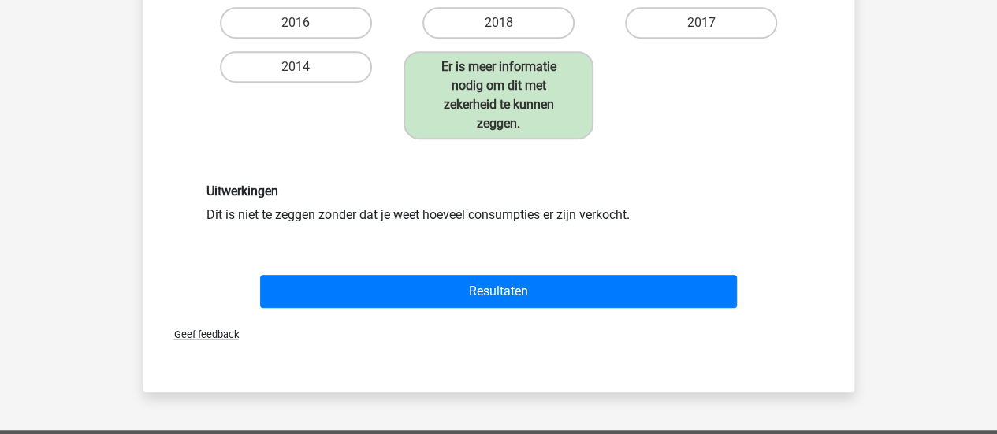
click at [304, 284] on button "Resultaten" at bounding box center [498, 291] width 477 height 33
